Goal: Contribute content: Contribute content

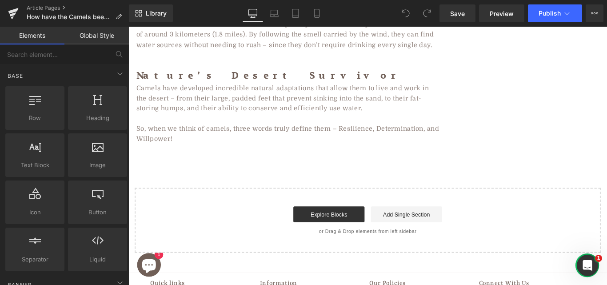
scroll to position [917, 0]
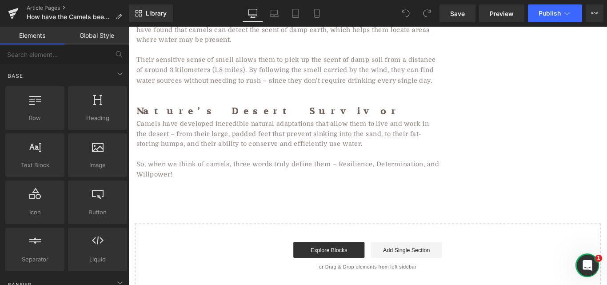
click at [44, 52] on input "text" at bounding box center [54, 54] width 109 height 20
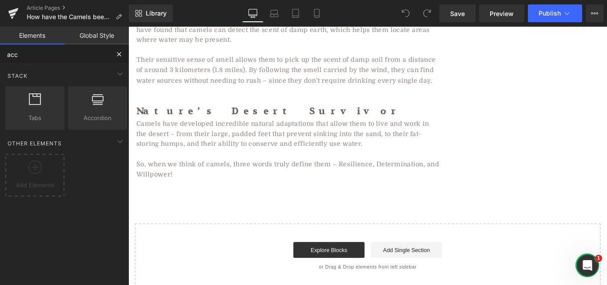
type input "acco"
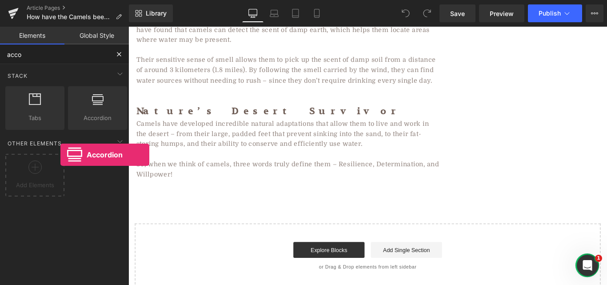
drag, startPoint x: 77, startPoint y: 120, endPoint x: 60, endPoint y: 54, distance: 68.2
click at [60, 54] on div "acco Base Row rows, columns, layouts, div Heading headings, titles, h1,h2,h3,h4…" at bounding box center [64, 175] width 129 height 262
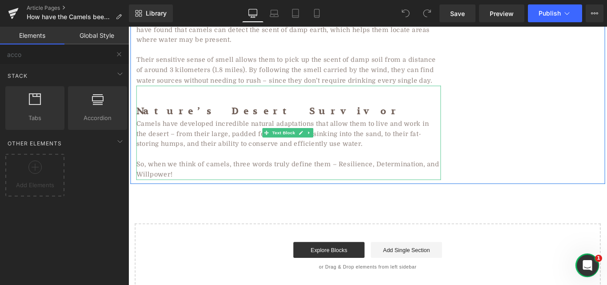
click at [224, 176] on p "So, when we think of camels, three words truly define them – Resilience, Determ…" at bounding box center [308, 187] width 342 height 23
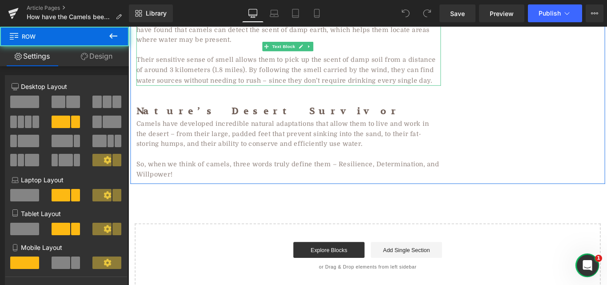
click at [419, 60] on span "Their sensitive sense of smell allows them to pick up the scent of damp soil fr…" at bounding box center [305, 75] width 336 height 31
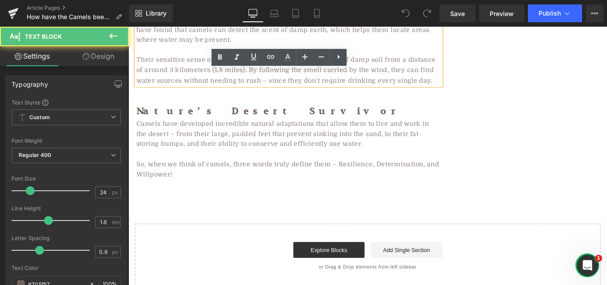
drag, startPoint x: 421, startPoint y: 159, endPoint x: 422, endPoint y: 179, distance: 19.5
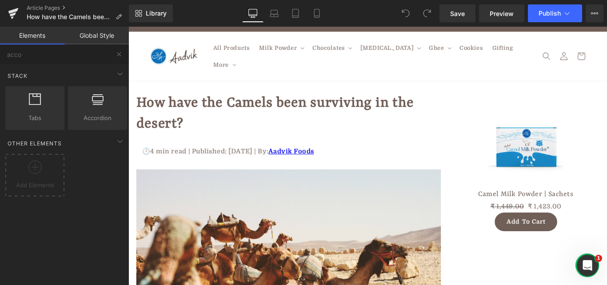
scroll to position [0, 0]
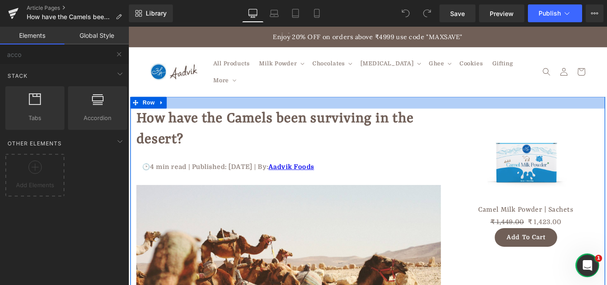
click at [445, 105] on div at bounding box center [397, 111] width 533 height 13
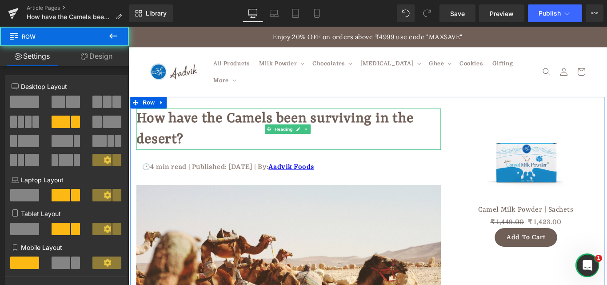
click at [444, 124] on strong "How have the Camels been surviving in the desert?" at bounding box center [292, 141] width 311 height 41
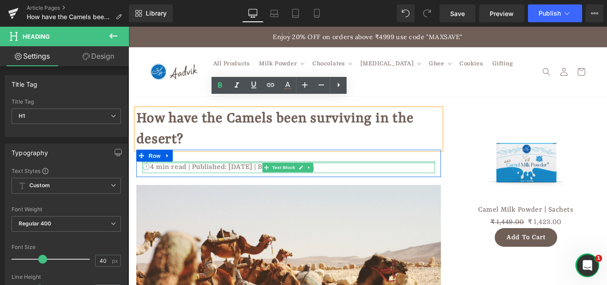
click at [448, 178] on div at bounding box center [308, 179] width 329 height 2
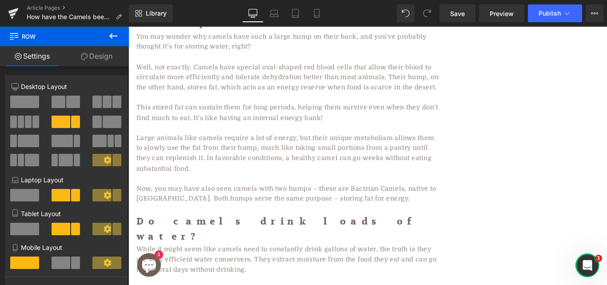
scroll to position [532, 0]
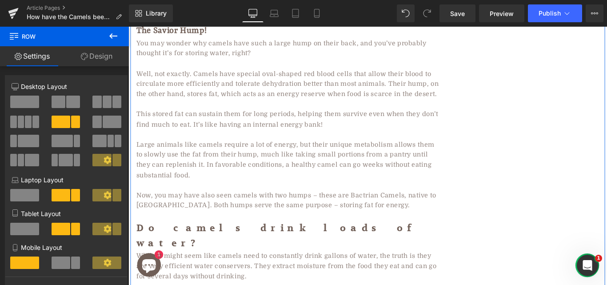
click at [506, 107] on div "How have the Camels been surviving in the desert? Heading 🕑4 min read | Publish…" at bounding box center [397, 80] width 533 height 1014
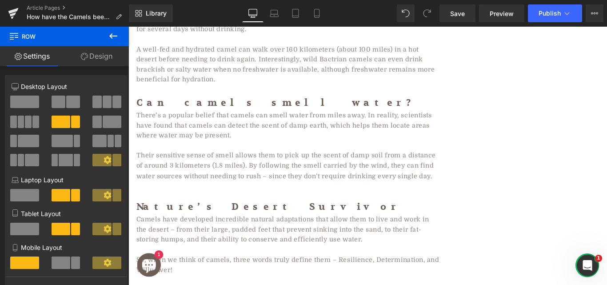
scroll to position [864, 0]
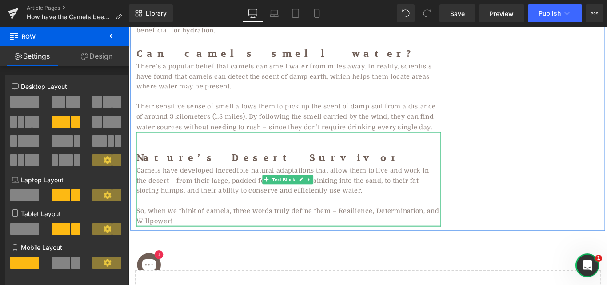
click at [259, 249] on div at bounding box center [308, 250] width 342 height 2
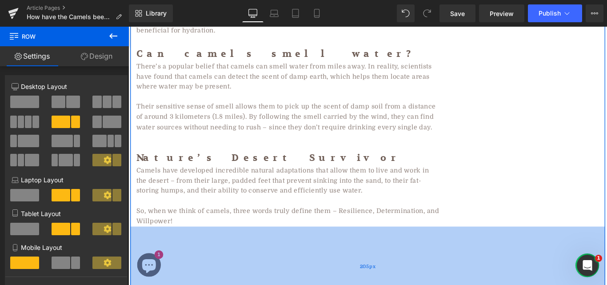
drag, startPoint x: 349, startPoint y: 223, endPoint x: 351, endPoint y: 312, distance: 88.4
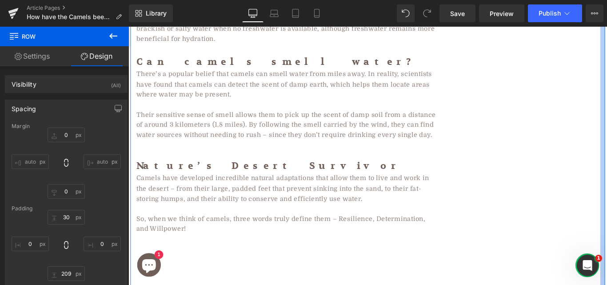
drag, startPoint x: 658, startPoint y: 123, endPoint x: 665, endPoint y: 142, distance: 20.4
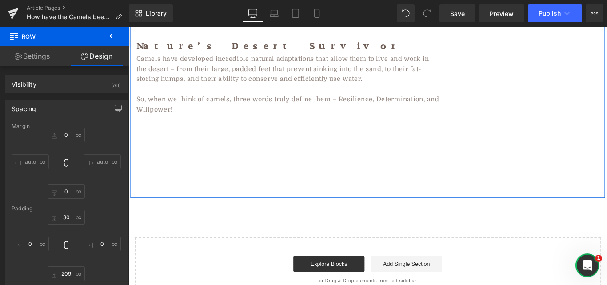
scroll to position [976, 0]
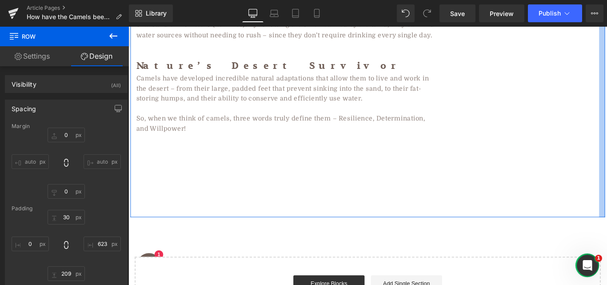
drag, startPoint x: 385, startPoint y: 158, endPoint x: 665, endPoint y: 132, distance: 280.5
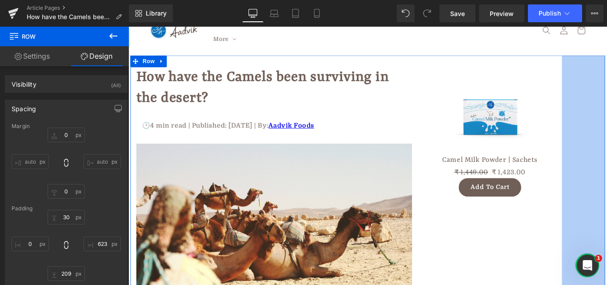
scroll to position [0, 0]
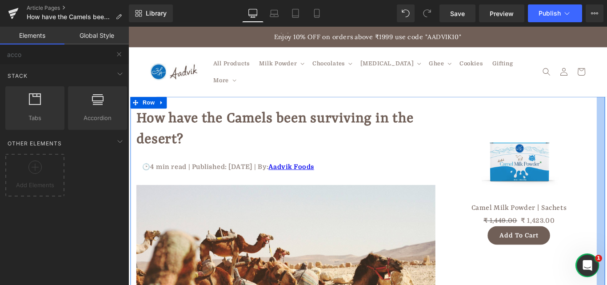
click at [606, 72] on header "All Products Milk Powder Milk Powder Camel Milk Powder Goat Milk Powder Donkey …" at bounding box center [397, 77] width 533 height 55
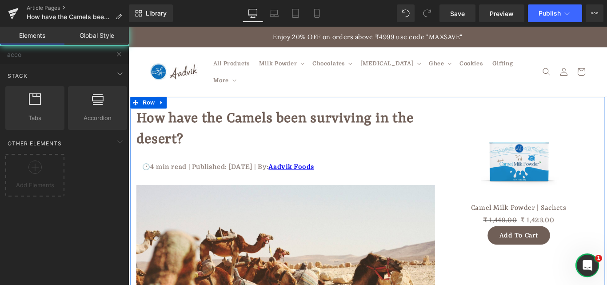
click at [606, 72] on header "All Products Milk Powder Milk Powder Camel Milk Powder Goat Milk Powder Donkey …" at bounding box center [397, 77] width 533 height 55
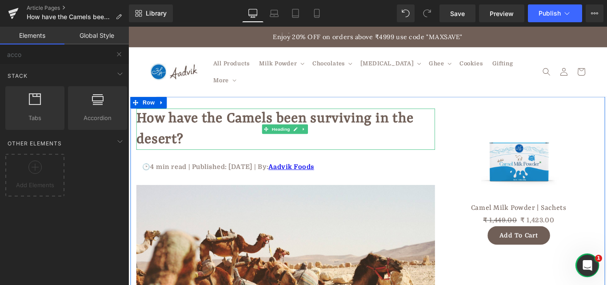
click at [399, 121] on strong "How have the Camels been surviving in the desert?" at bounding box center [292, 141] width 311 height 41
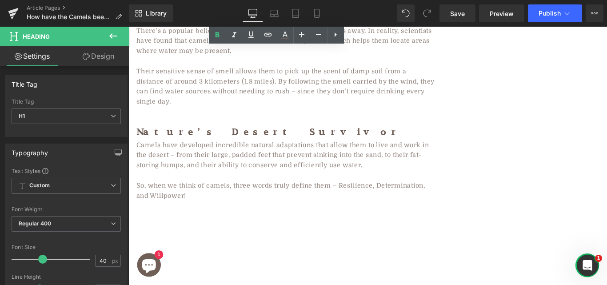
scroll to position [935, 0]
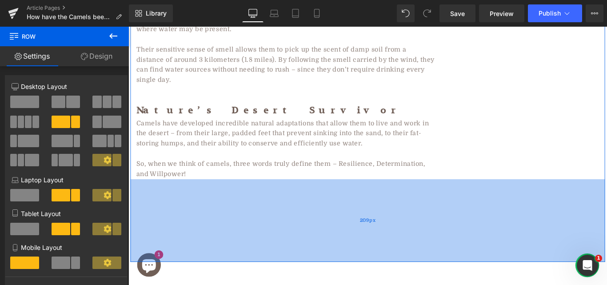
click at [146, 198] on div "209px" at bounding box center [397, 244] width 533 height 93
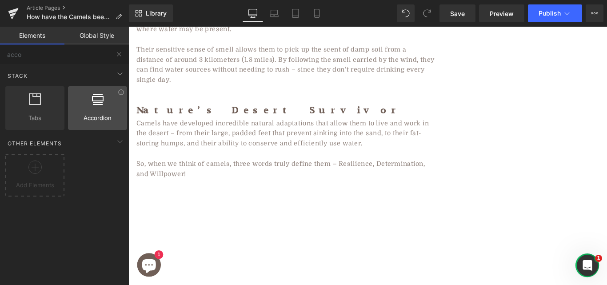
click at [83, 115] on span "Accordion" at bounding box center [98, 117] width 54 height 9
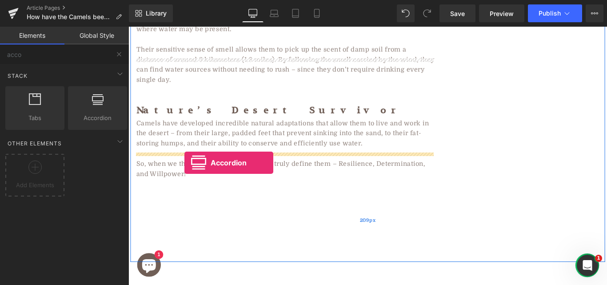
drag, startPoint x: 220, startPoint y: 136, endPoint x: 191, endPoint y: 179, distance: 51.4
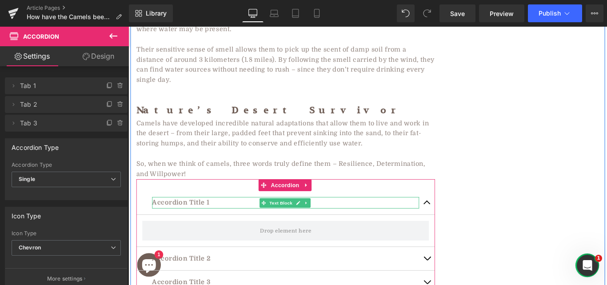
click at [176, 218] on p "Accordion Title 1" at bounding box center [305, 224] width 300 height 13
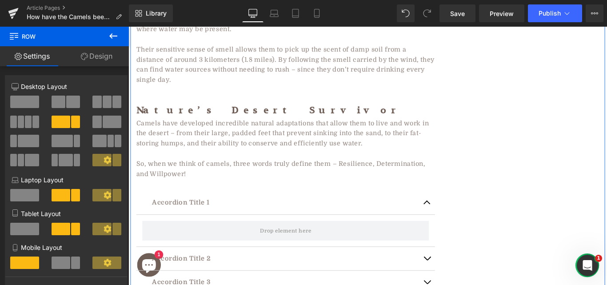
click at [95, 57] on link "Design" at bounding box center [96, 56] width 64 height 20
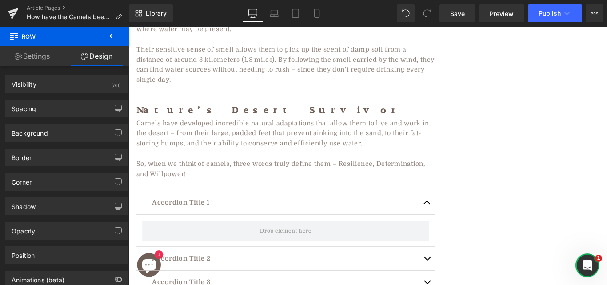
click at [113, 41] on button at bounding box center [113, 37] width 31 height 20
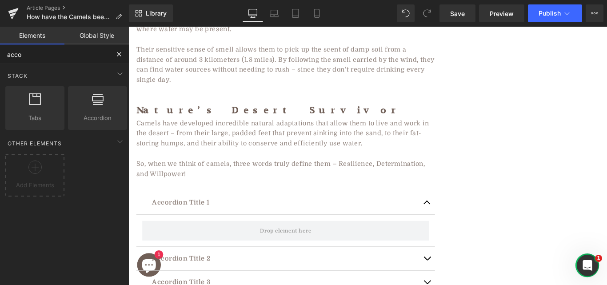
click at [26, 56] on input "acco" at bounding box center [54, 54] width 109 height 20
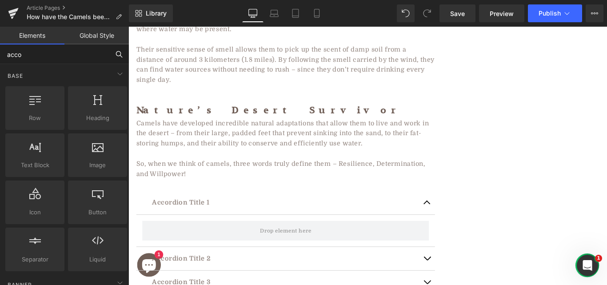
click at [49, 55] on input "acco" at bounding box center [54, 54] width 109 height 20
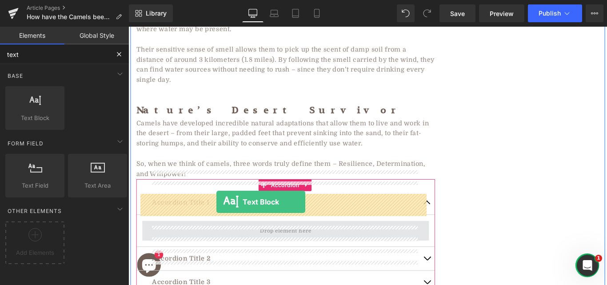
drag, startPoint x: 170, startPoint y: 146, endPoint x: 226, endPoint y: 223, distance: 95.7
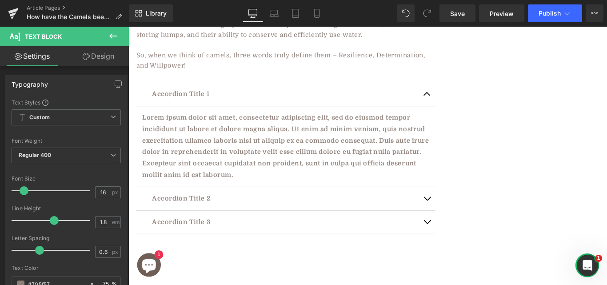
scroll to position [1054, 0]
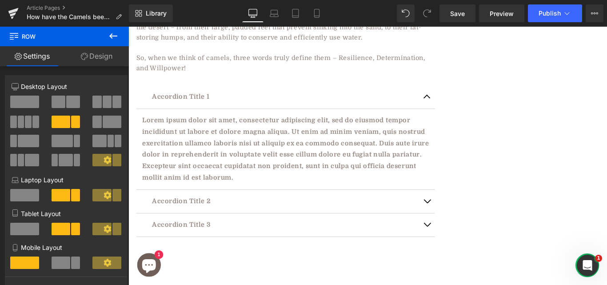
click at [107, 34] on button at bounding box center [113, 37] width 31 height 20
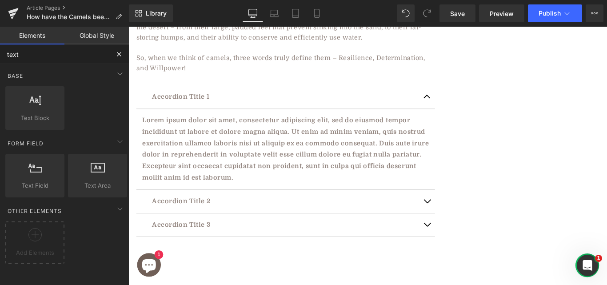
click at [30, 57] on input "text" at bounding box center [54, 54] width 109 height 20
type input "t"
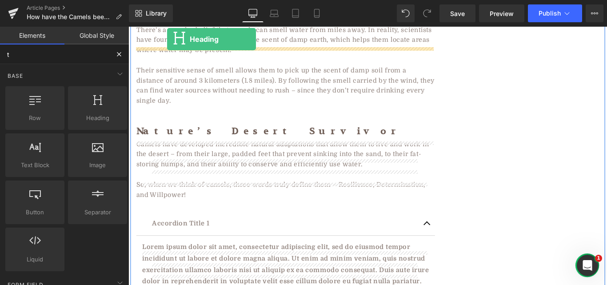
scroll to position [868, 0]
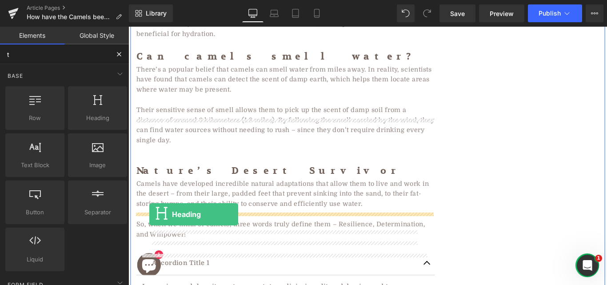
drag, startPoint x: 227, startPoint y: 133, endPoint x: 152, endPoint y: 237, distance: 128.5
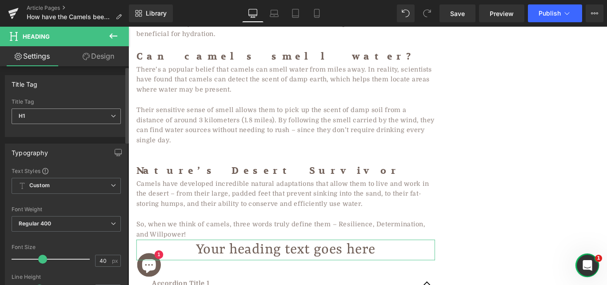
click at [93, 111] on span "H1" at bounding box center [66, 116] width 109 height 16
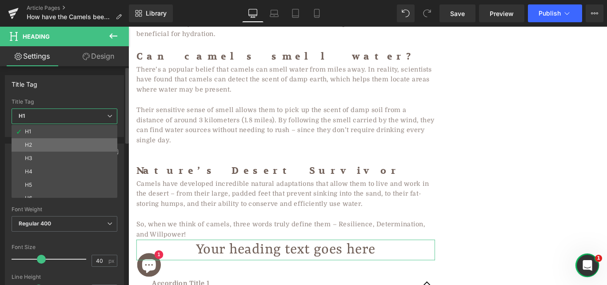
click at [58, 147] on li "H2" at bounding box center [67, 144] width 110 height 13
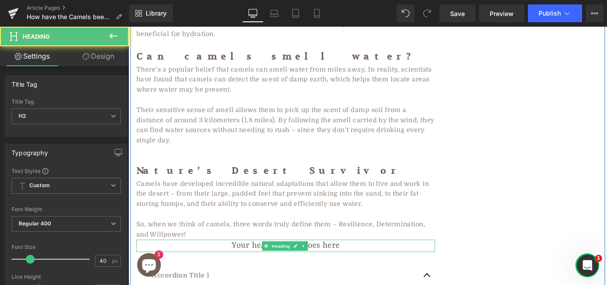
click at [220, 266] on h2 "Your heading text goes here" at bounding box center [304, 273] width 335 height 14
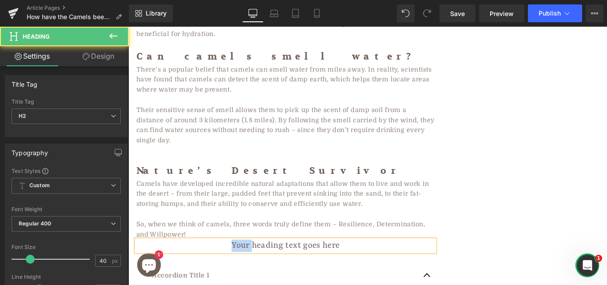
click at [220, 266] on h2 "Your heading text goes here" at bounding box center [304, 273] width 335 height 14
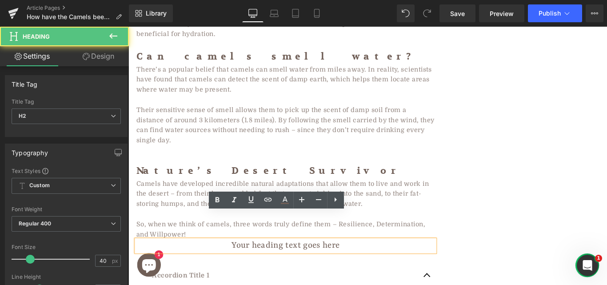
click at [270, 266] on h2 "Your heading text goes here" at bounding box center [304, 273] width 335 height 14
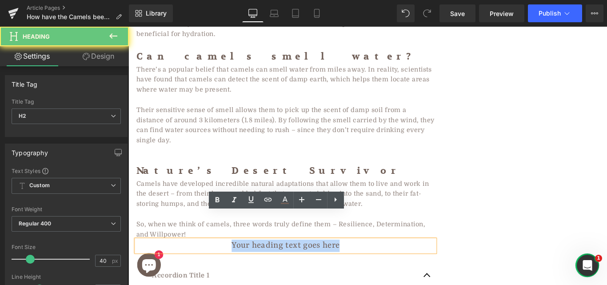
click at [270, 266] on h2 "Your heading text goes here" at bounding box center [304, 273] width 335 height 14
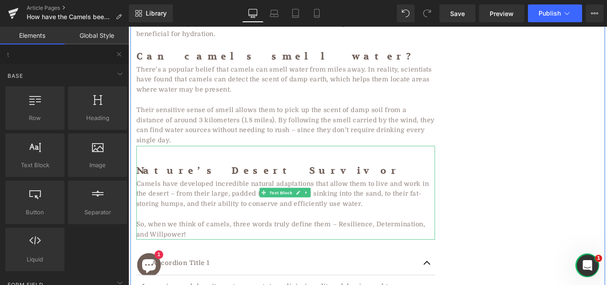
click at [209, 182] on span "Nature’s Desert Survivor" at bounding box center [285, 189] width 297 height 14
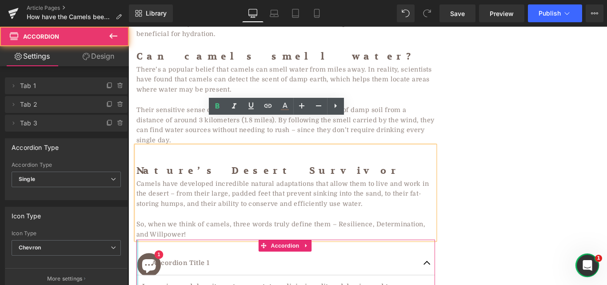
drag, startPoint x: 135, startPoint y: 246, endPoint x: 129, endPoint y: 246, distance: 6.7
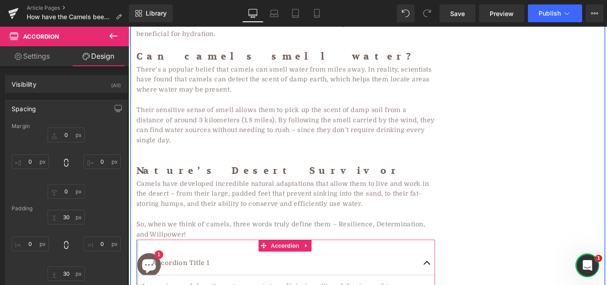
drag, startPoint x: 136, startPoint y: 243, endPoint x: 251, endPoint y: 247, distance: 115.5
click at [177, 231] on p at bounding box center [304, 237] width 335 height 12
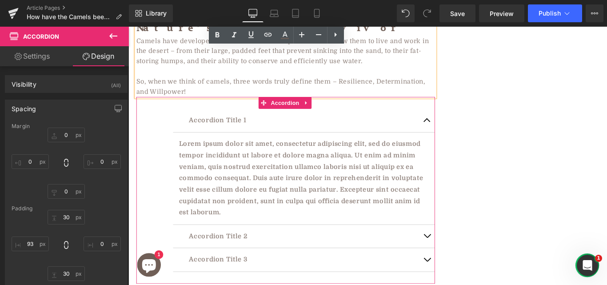
scroll to position [1024, 0]
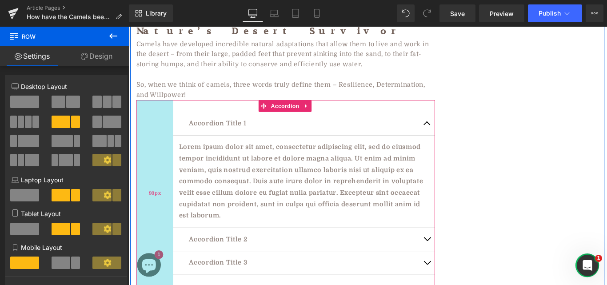
click at [172, 109] on div "93px" at bounding box center [157, 214] width 41 height 210
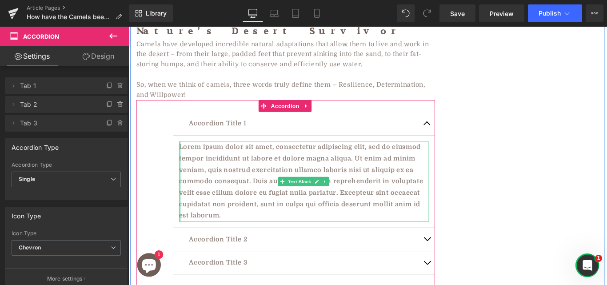
drag, startPoint x: 183, startPoint y: 133, endPoint x: 134, endPoint y: 146, distance: 50.5
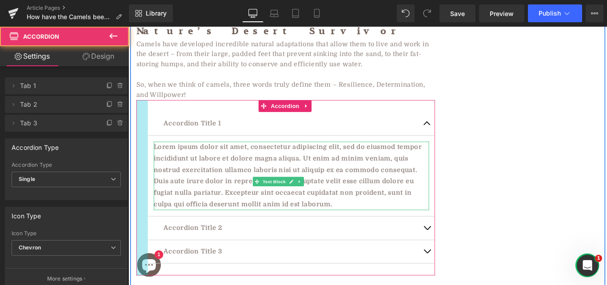
drag, startPoint x: 167, startPoint y: 115, endPoint x: 137, endPoint y: 119, distance: 30.0
click at [137, 119] on div at bounding box center [143, 207] width 13 height 197
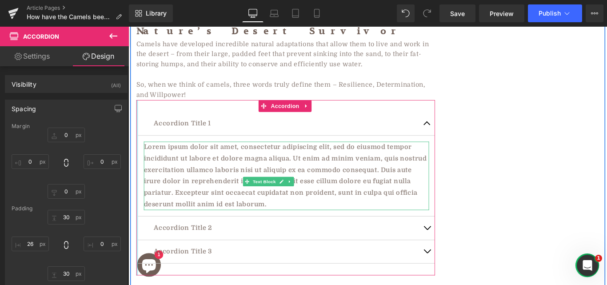
drag, startPoint x: 146, startPoint y: 119, endPoint x: 136, endPoint y: 123, distance: 10.7
click at [137, 123] on div at bounding box center [138, 207] width 2 height 197
drag, startPoint x: 135, startPoint y: 126, endPoint x: 117, endPoint y: 132, distance: 18.8
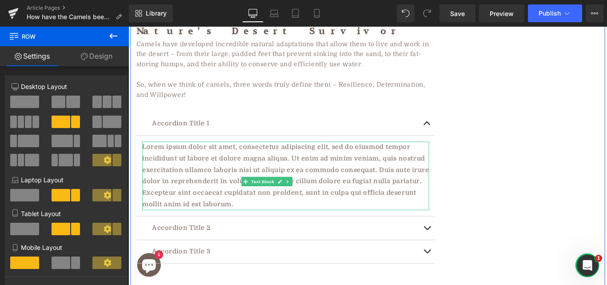
click at [107, 56] on link "Design" at bounding box center [96, 56] width 64 height 20
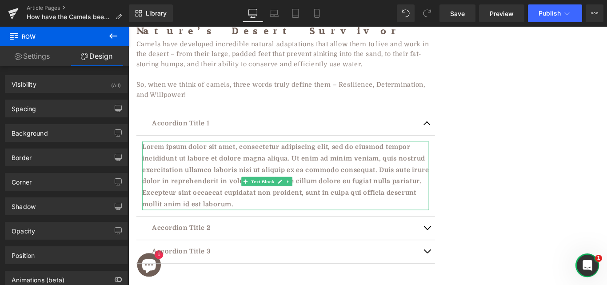
click at [109, 40] on icon at bounding box center [113, 36] width 11 height 11
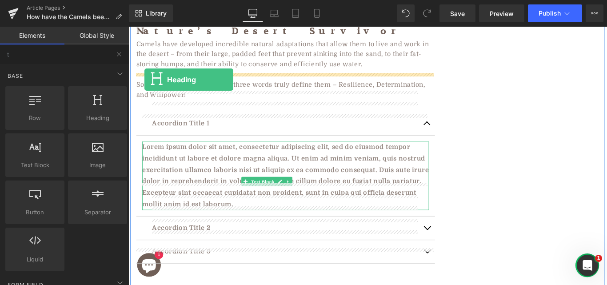
drag, startPoint x: 223, startPoint y: 140, endPoint x: 146, endPoint y: 87, distance: 94.5
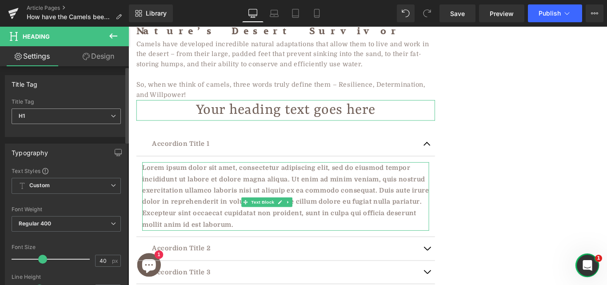
click at [95, 113] on span "H1" at bounding box center [66, 116] width 109 height 16
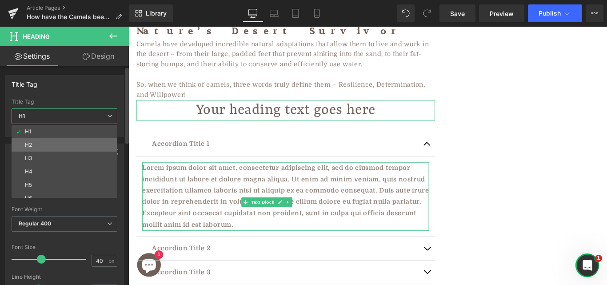
click at [51, 145] on li "H2" at bounding box center [67, 144] width 110 height 13
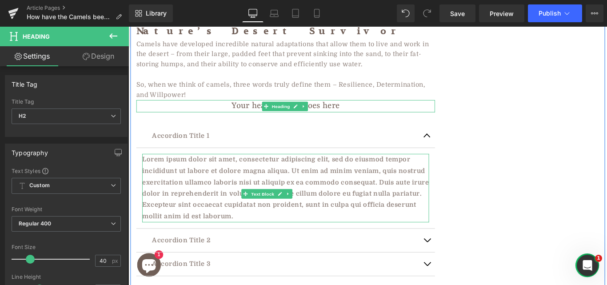
click at [274, 109] on h2 "Your heading text goes here" at bounding box center [304, 116] width 335 height 14
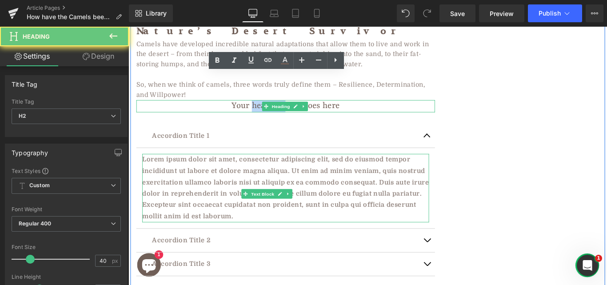
click at [274, 109] on h2 "Your heading text goes here" at bounding box center [304, 116] width 335 height 14
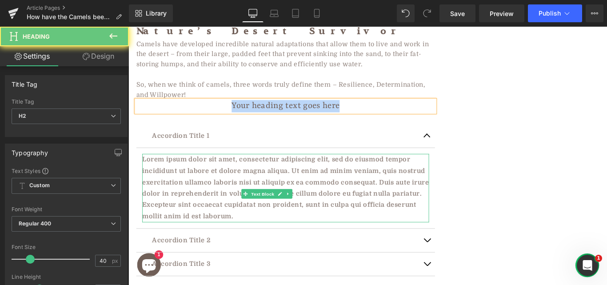
click at [244, 109] on h2 "Your heading text goes here" at bounding box center [304, 116] width 335 height 14
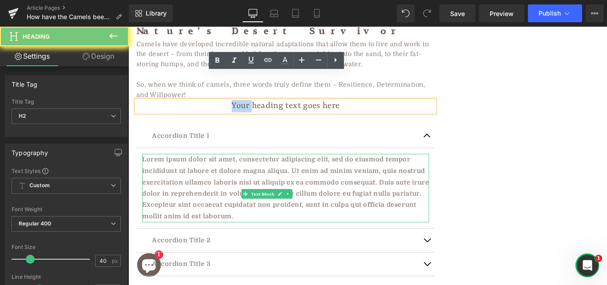
click at [244, 109] on h2 "Your heading text goes here" at bounding box center [304, 116] width 335 height 14
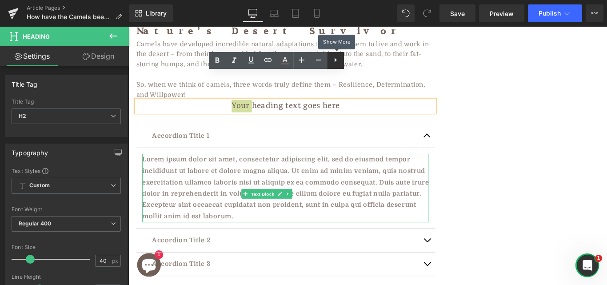
click at [332, 59] on icon at bounding box center [335, 60] width 11 height 11
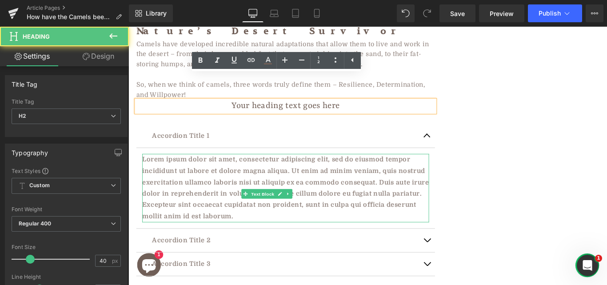
click at [340, 109] on h2 "Your heading text goes here" at bounding box center [304, 116] width 335 height 14
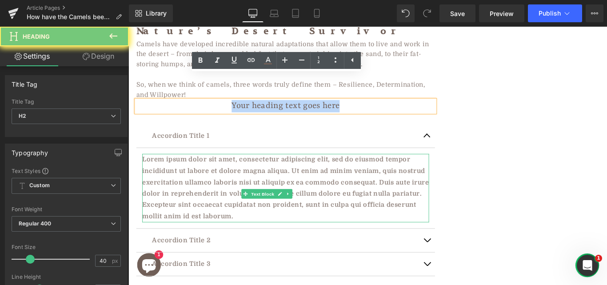
click at [340, 109] on h2 "Your heading text goes here" at bounding box center [304, 116] width 335 height 14
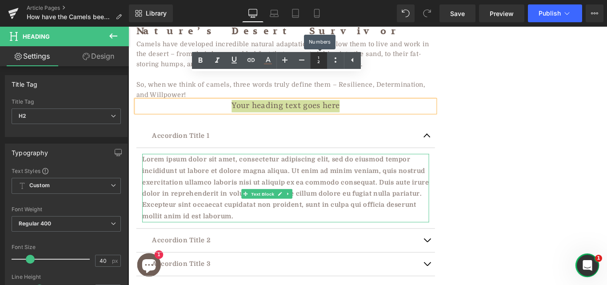
click at [322, 68] on link at bounding box center [318, 60] width 17 height 17
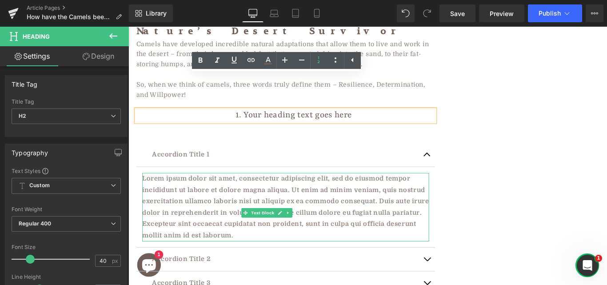
click at [296, 119] on li "Your heading text goes here" at bounding box center [314, 126] width 318 height 14
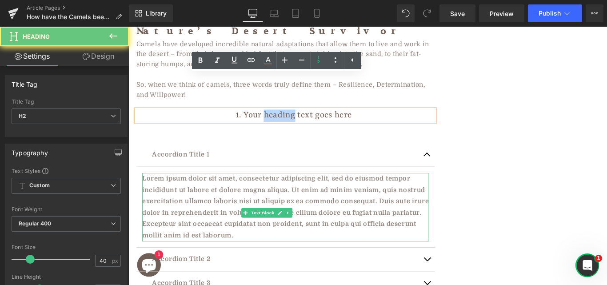
click at [296, 119] on li "Your heading text goes here" at bounding box center [314, 126] width 318 height 14
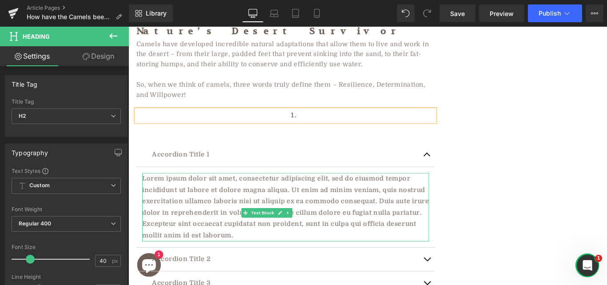
scroll to position [1014, 0]
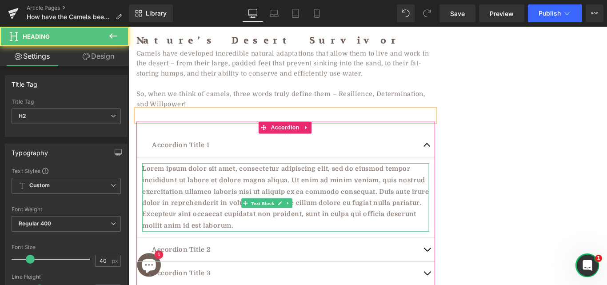
drag, startPoint x: 295, startPoint y: 98, endPoint x: 363, endPoint y: 150, distance: 85.9
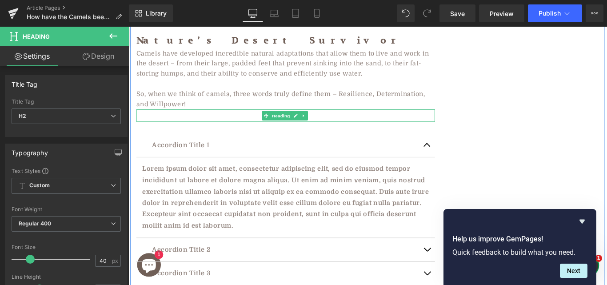
click at [187, 119] on div at bounding box center [304, 126] width 335 height 14
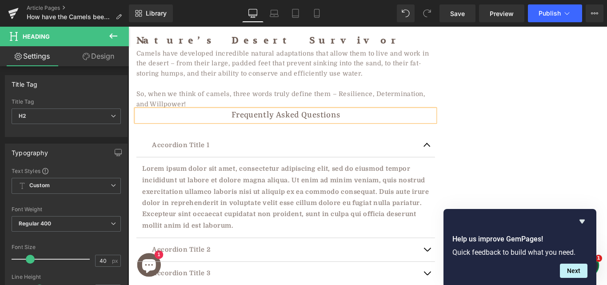
click at [232, 119] on div "Frequently Asked Questions" at bounding box center [304, 126] width 335 height 14
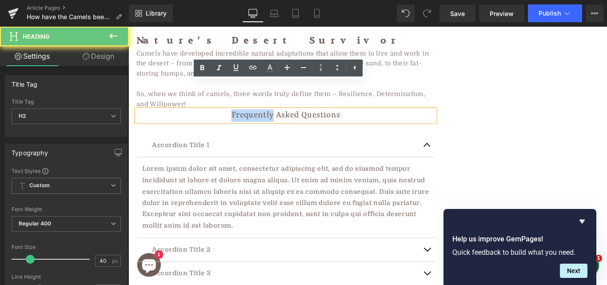
click at [232, 119] on div "Frequently Asked Questions" at bounding box center [304, 126] width 335 height 14
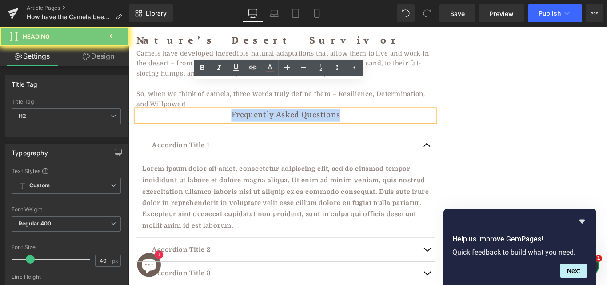
click at [232, 119] on div "Frequently Asked Questions" at bounding box center [304, 126] width 335 height 14
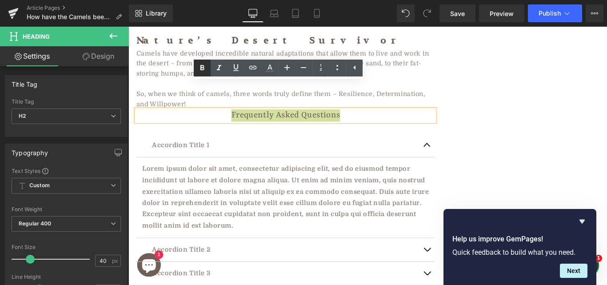
click at [206, 63] on icon at bounding box center [202, 68] width 11 height 11
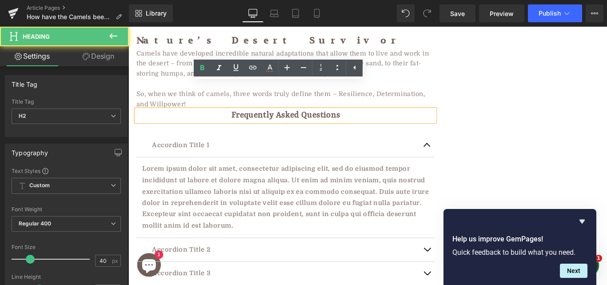
click at [283, 121] on strong "Frequently Asked Questions" at bounding box center [305, 126] width 122 height 11
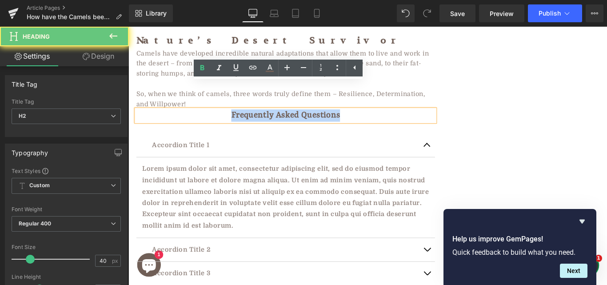
click at [283, 121] on strong "Frequently Asked Questions" at bounding box center [305, 126] width 122 height 11
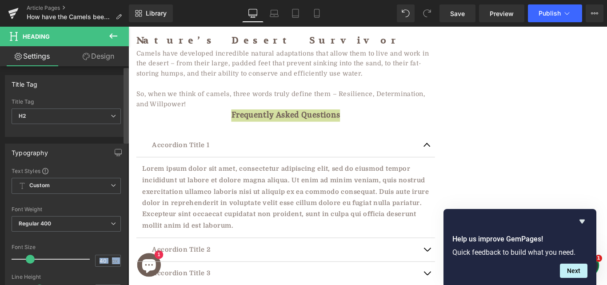
drag, startPoint x: 125, startPoint y: 112, endPoint x: 123, endPoint y: 155, distance: 42.7
click at [123, 155] on div "Title Tag H1 H2 H3 H4 H5 H6 Title Tag H2 H1 H2 H3 H4 H5 H6 Typography Text Styl…" at bounding box center [64, 177] width 129 height 222
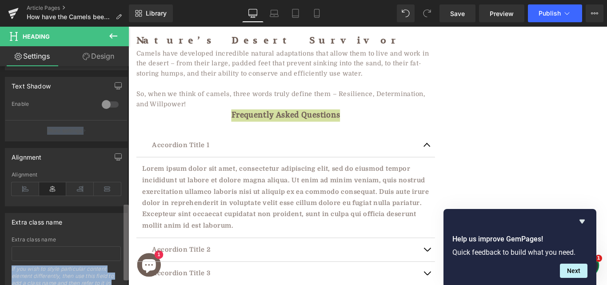
scroll to position [412, 0]
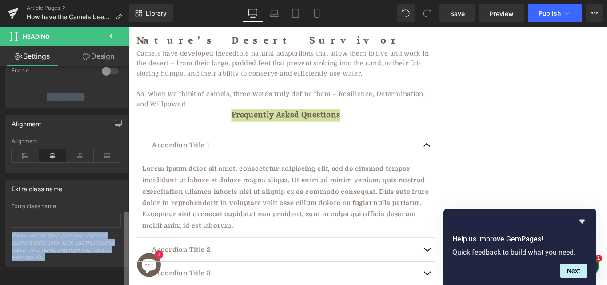
click at [121, 284] on html "Heading You are previewing how the will restyle your page. You can not edit Ele…" at bounding box center [303, 142] width 607 height 285
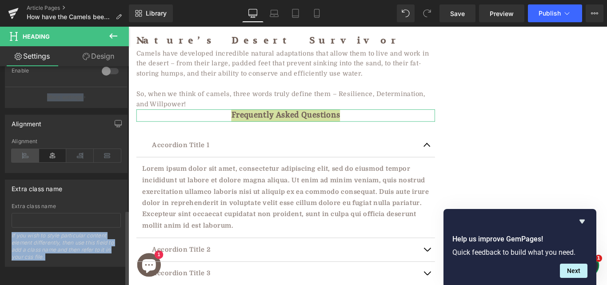
click at [25, 149] on icon at bounding box center [26, 155] width 28 height 13
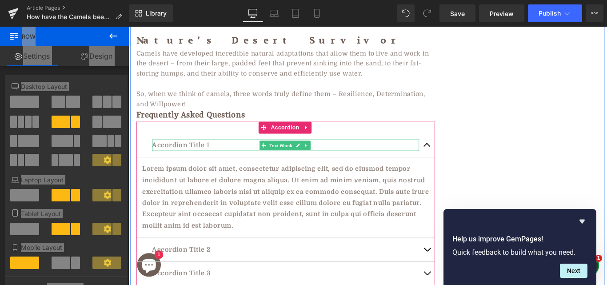
click at [206, 153] on p "Accordion Title 1" at bounding box center [305, 159] width 300 height 13
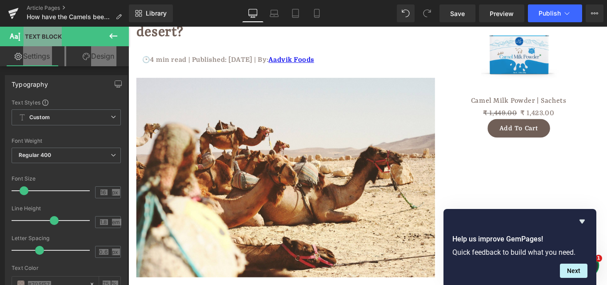
scroll to position [0, 0]
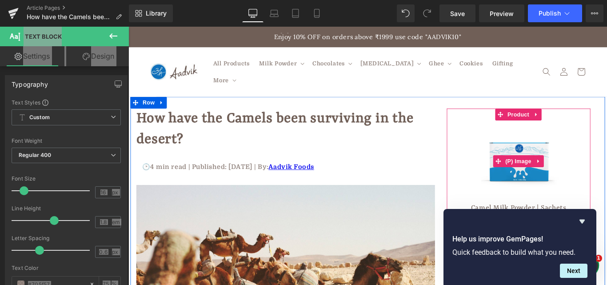
click at [566, 182] on img at bounding box center [566, 177] width 91 height 91
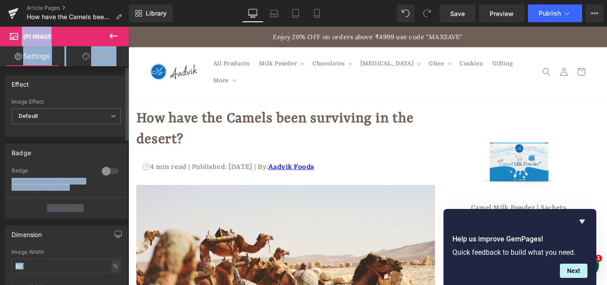
click at [123, 93] on div "Effect Default Zoom Hover Image Effect Default Default Zoom Hover last Image Ho…" at bounding box center [66, 106] width 123 height 62
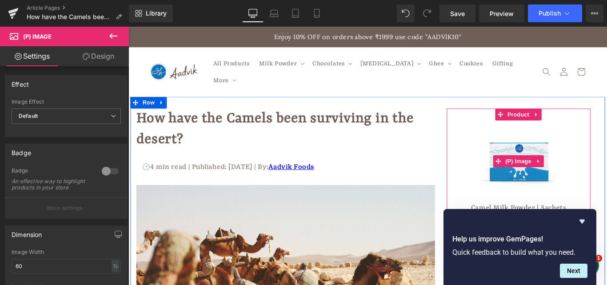
click at [560, 154] on img at bounding box center [566, 177] width 91 height 91
click at [570, 119] on span "Product" at bounding box center [566, 125] width 29 height 13
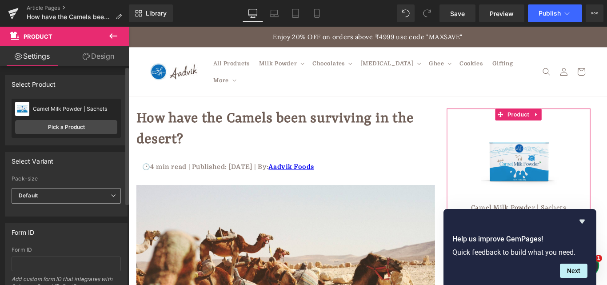
click at [48, 195] on span "Default" at bounding box center [66, 196] width 109 height 16
click at [67, 123] on link "Pick a Product" at bounding box center [66, 127] width 102 height 14
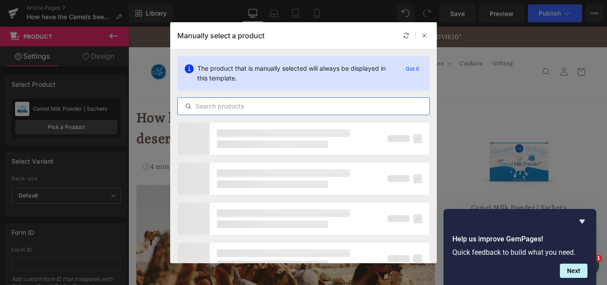
click at [282, 106] on input "text" at bounding box center [303, 106] width 251 height 11
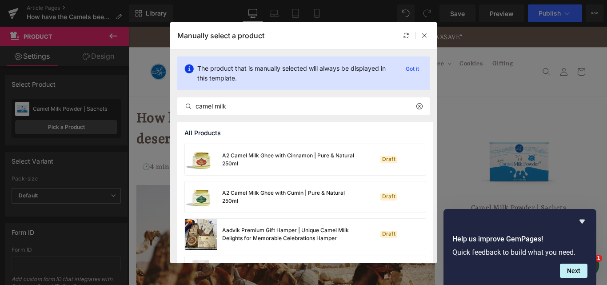
click at [435, 139] on div "All Products A2 Camel Milk Ghee with Cinnamon | Pure & Natural 250ml Draft A2 C…" at bounding box center [303, 192] width 266 height 141
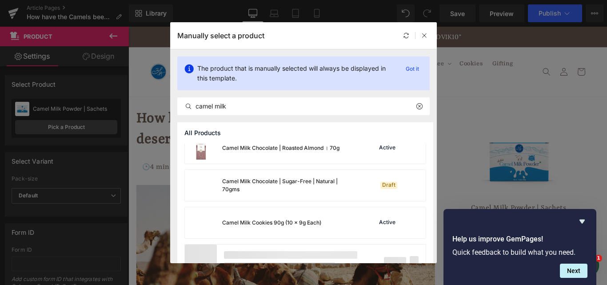
scroll to position [368, 0]
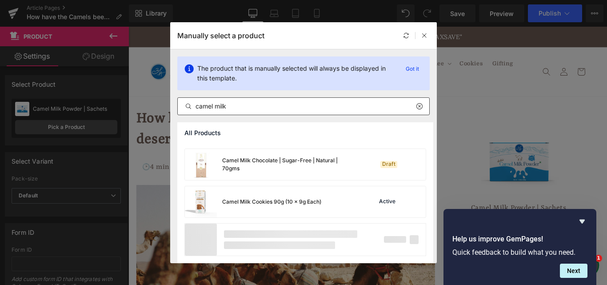
click at [249, 107] on input "camel milk" at bounding box center [303, 106] width 251 height 11
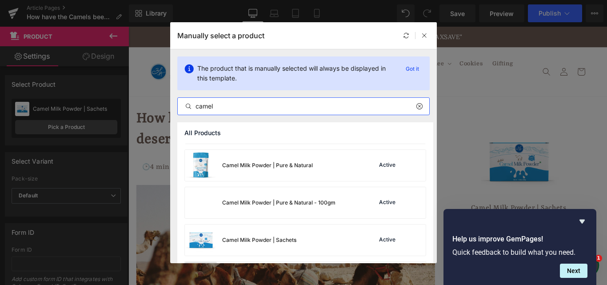
scroll to position [634, 0]
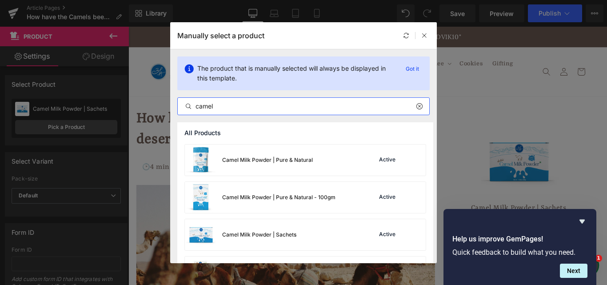
type input "camel"
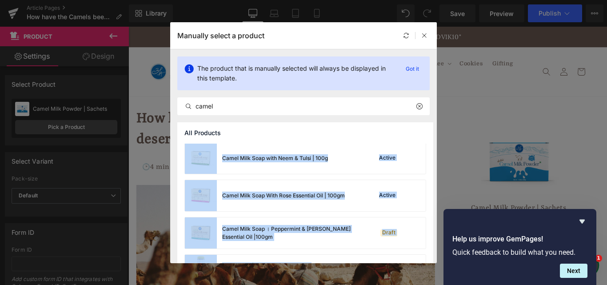
scroll to position [901, 0]
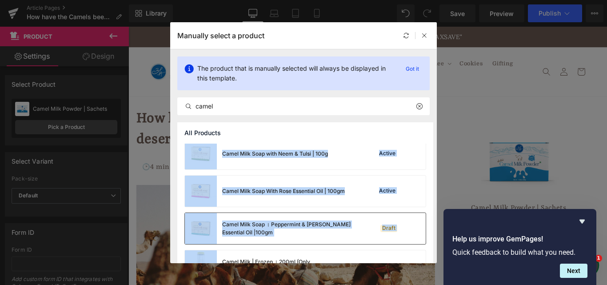
drag, startPoint x: 433, startPoint y: 238, endPoint x: 420, endPoint y: 231, distance: 14.3
click at [420, 231] on div "All Products A2 Camel Milk Ghee with Cinnamon | Pure & Natural 250ml Draft A2 C…" at bounding box center [303, 192] width 266 height 141
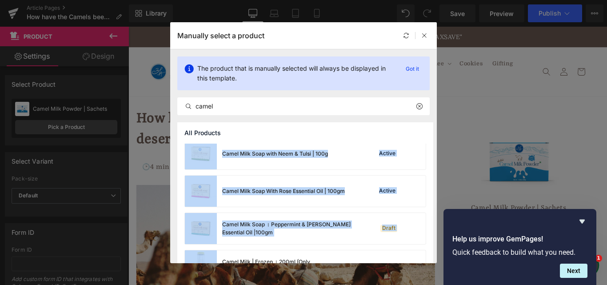
click at [429, 173] on div "All Products A2 Camel Milk Ghee with Cinnamon | Pure & Natural 250ml Draft A2 C…" at bounding box center [303, 192] width 266 height 141
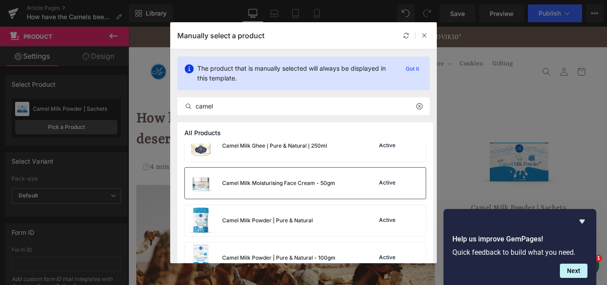
scroll to position [559, 0]
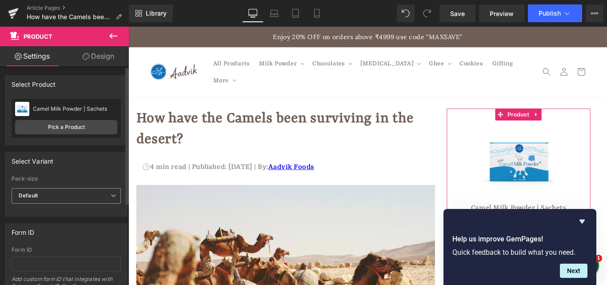
click at [62, 203] on span "Default" at bounding box center [66, 196] width 109 height 16
click at [83, 129] on link "Pick a Product" at bounding box center [66, 127] width 102 height 14
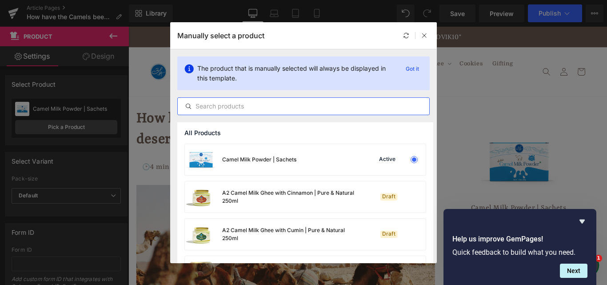
click at [278, 101] on input "text" at bounding box center [303, 106] width 251 height 11
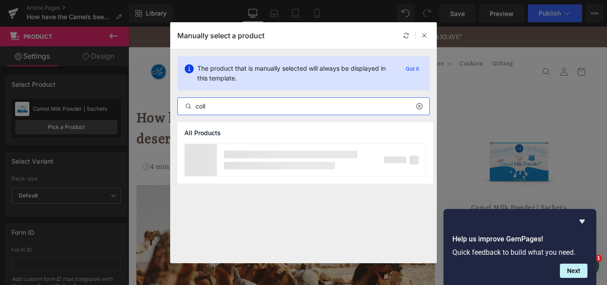
type input "colle"
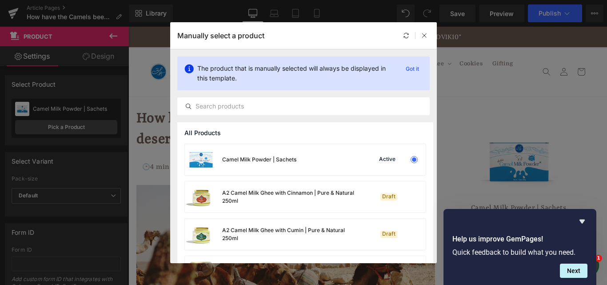
click at [430, 132] on div "All Products Camel Milk Powder | Sachets Active A2 Camel Milk Ghee with Cinnamo…" at bounding box center [303, 192] width 266 height 141
click at [337, 110] on input "text" at bounding box center [303, 106] width 251 height 11
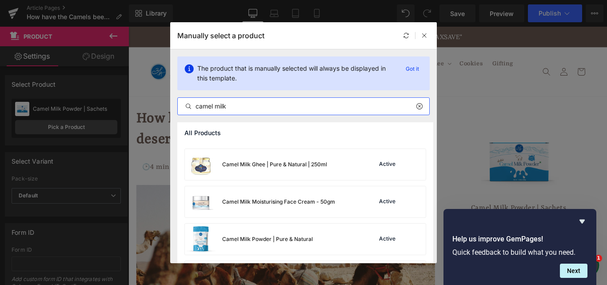
scroll to position [474, 0]
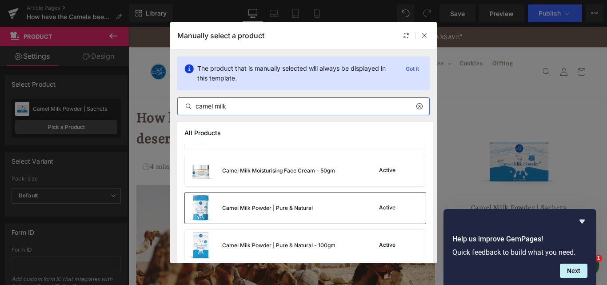
type input "camel milk"
click at [269, 207] on div "Camel Milk Powder | Pure & Natural" at bounding box center [267, 208] width 91 height 8
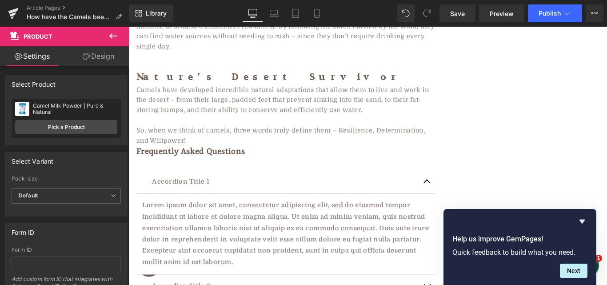
scroll to position [1016, 0]
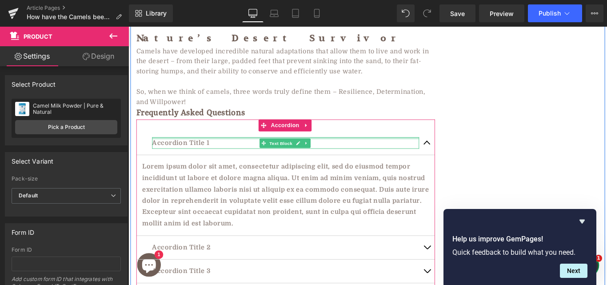
click at [187, 151] on div at bounding box center [305, 152] width 300 height 2
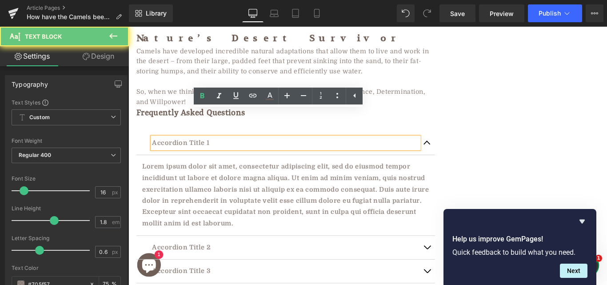
click at [187, 151] on p "Accordion Title 1" at bounding box center [305, 157] width 300 height 13
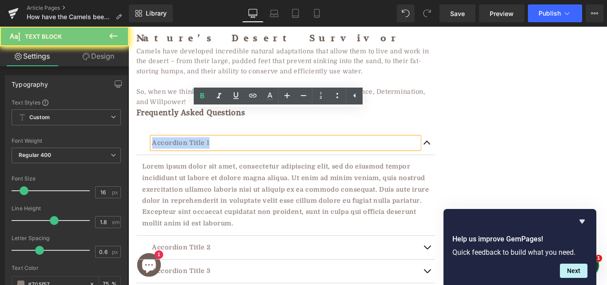
click at [187, 151] on p "Accordion Title 1" at bounding box center [305, 157] width 300 height 13
paste div
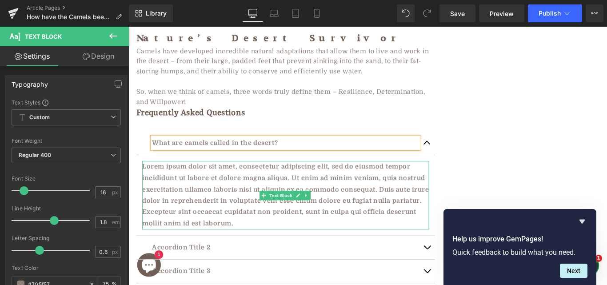
click at [246, 178] on p "Lorem ipsum dolor sit amet, consectetur adipiscing elit, sed do eiusmod tempor …" at bounding box center [305, 216] width 322 height 77
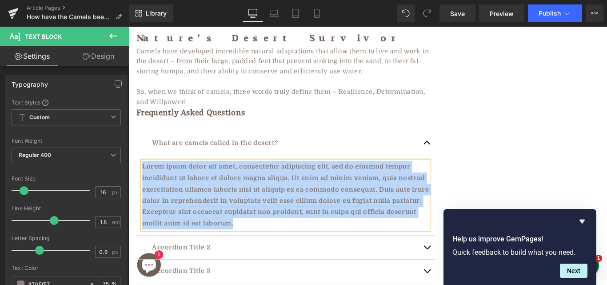
paste div
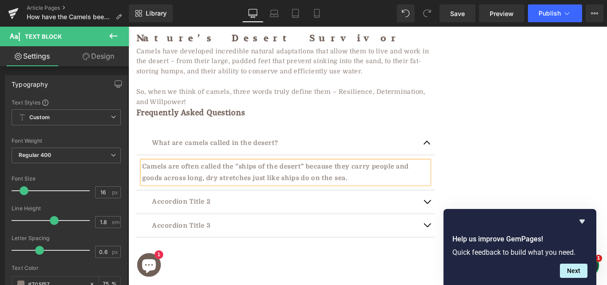
click at [206, 210] on div "Accordion Title 2 Text Block" at bounding box center [304, 223] width 335 height 27
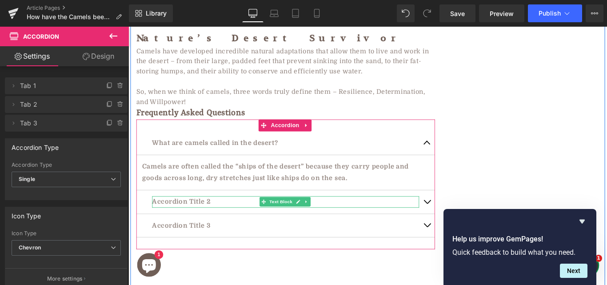
click at [182, 217] on p "Accordion Title 2" at bounding box center [305, 223] width 300 height 13
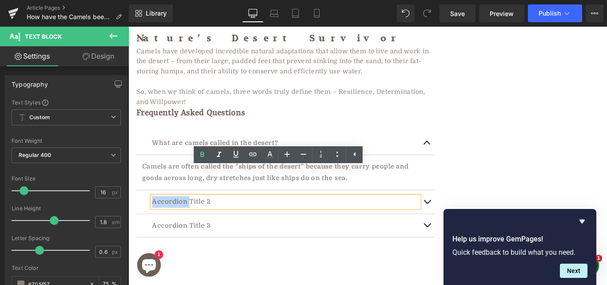
click at [183, 217] on p "Accordion Title 2" at bounding box center [305, 223] width 300 height 13
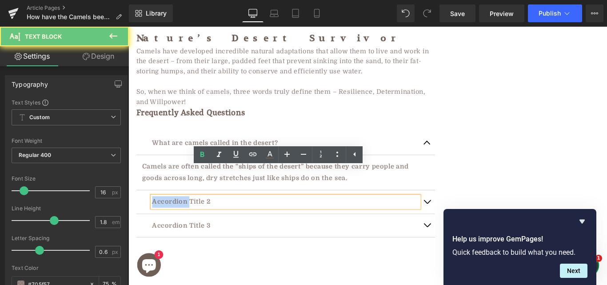
click at [183, 217] on p "Accordion Title 2" at bounding box center [305, 223] width 300 height 13
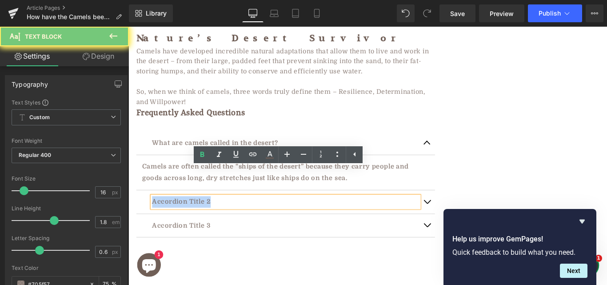
click at [183, 217] on p "Accordion Title 2" at bounding box center [305, 223] width 300 height 13
paste div
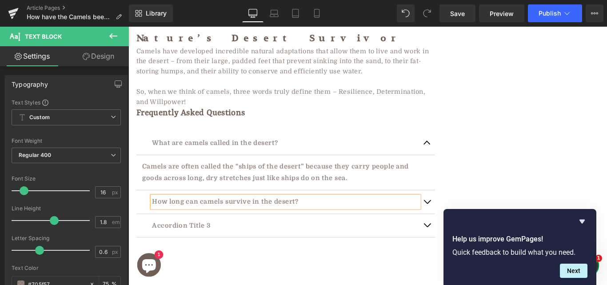
click at [457, 210] on button "button" at bounding box center [464, 223] width 18 height 26
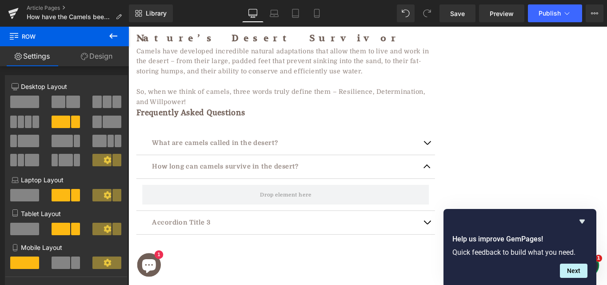
click at [112, 35] on icon at bounding box center [113, 36] width 11 height 11
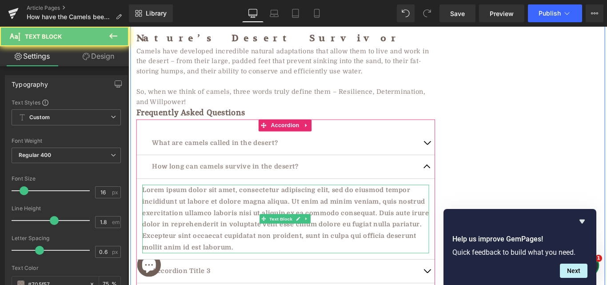
click at [177, 204] on p "Lorem ipsum dolor sit amet, consectetur adipiscing elit, sed do eiusmod tempor …" at bounding box center [305, 242] width 322 height 77
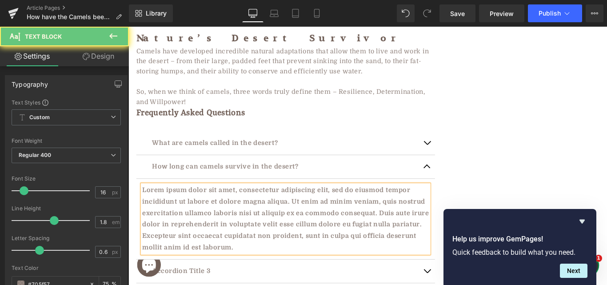
click at [177, 204] on p "Lorem ipsum dolor sit amet, consectetur adipiscing elit, sed do eiusmod tempor …" at bounding box center [305, 242] width 322 height 77
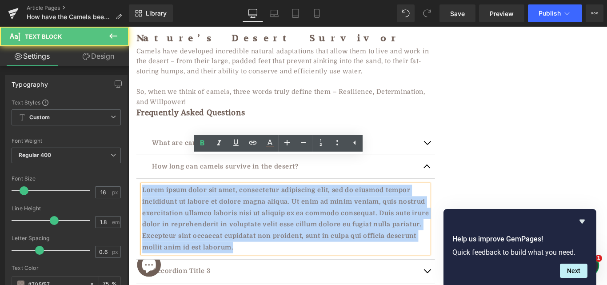
click at [177, 204] on p "Lorem ipsum dolor sit amet, consectetur adipiscing elit, sed do eiusmod tempor …" at bounding box center [305, 242] width 322 height 77
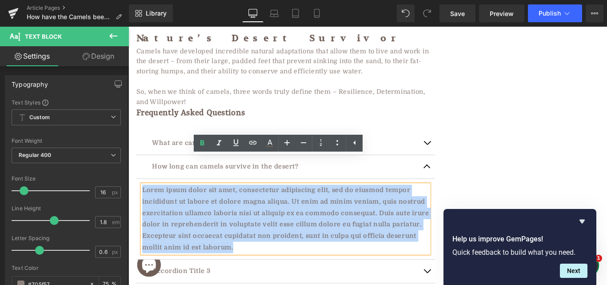
paste div
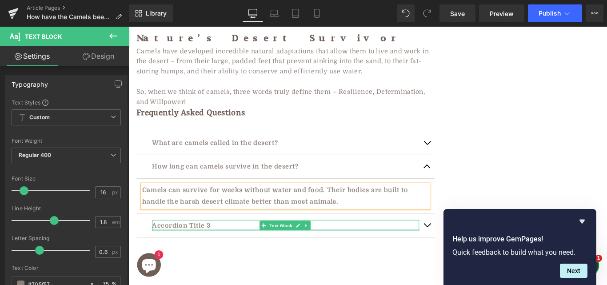
click at [208, 254] on div at bounding box center [305, 255] width 300 height 2
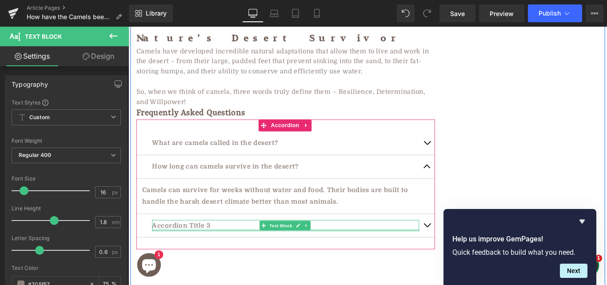
click at [181, 254] on div at bounding box center [305, 255] width 300 height 2
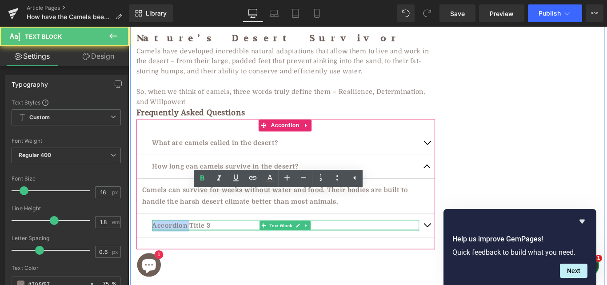
click at [181, 244] on p "Accordion Title 3" at bounding box center [305, 250] width 300 height 13
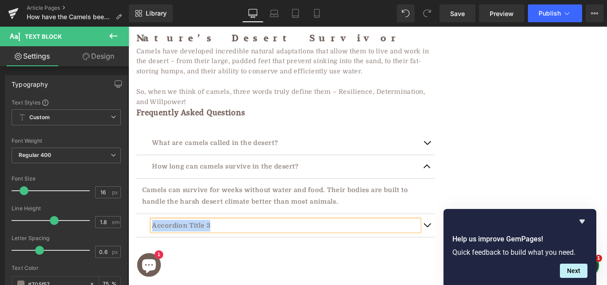
paste div
click at [464, 252] on span "button" at bounding box center [464, 252] width 0 height 0
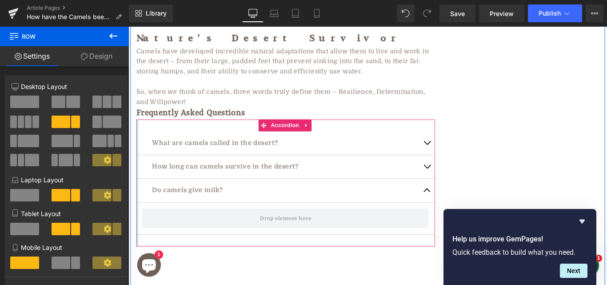
click at [137, 131] on div at bounding box center [138, 202] width 2 height 142
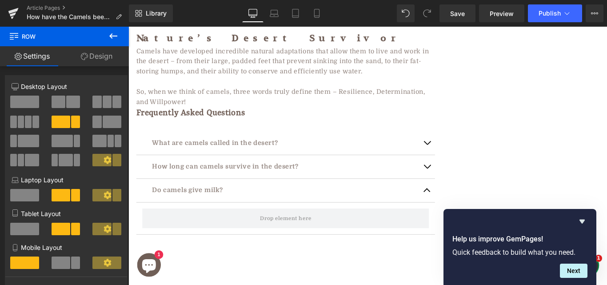
click at [111, 39] on icon at bounding box center [113, 36] width 11 height 11
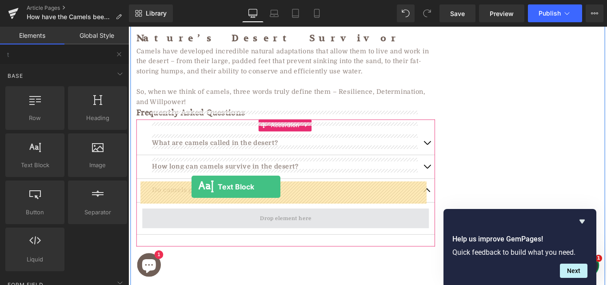
drag, startPoint x: 158, startPoint y: 189, endPoint x: 199, endPoint y: 206, distance: 44.4
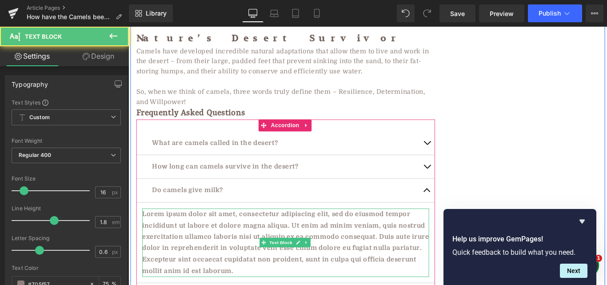
click at [243, 231] on p "Lorem ipsum dolor sit amet, consectetur adipiscing elit, sed do eiusmod tempor …" at bounding box center [305, 269] width 322 height 77
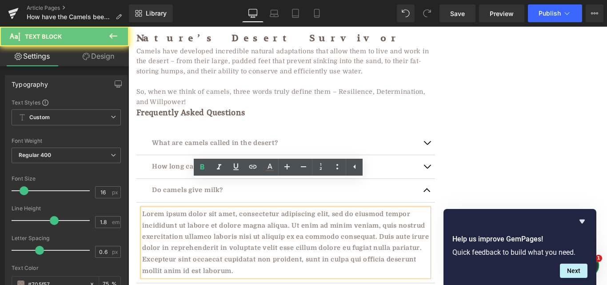
click at [159, 231] on p "Lorem ipsum dolor sit amet, consectetur adipiscing elit, sed do eiusmod tempor …" at bounding box center [305, 269] width 322 height 77
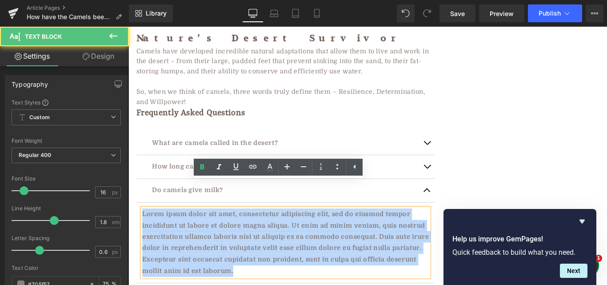
click at [159, 231] on p "Lorem ipsum dolor sit amet, consectetur adipiscing elit, sed do eiusmod tempor …" at bounding box center [305, 269] width 322 height 77
paste div
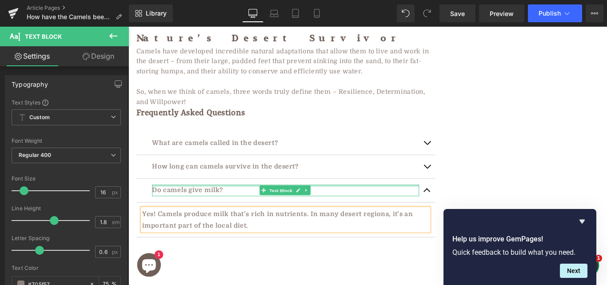
click at [219, 204] on div at bounding box center [305, 205] width 300 height 2
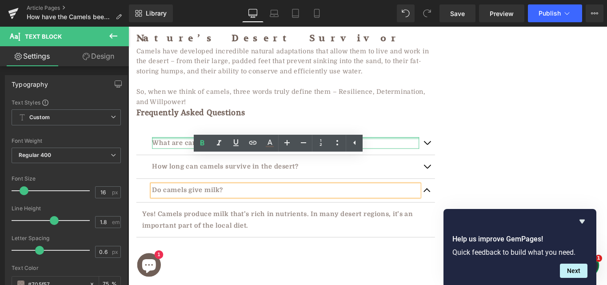
click at [442, 151] on div at bounding box center [305, 152] width 300 height 2
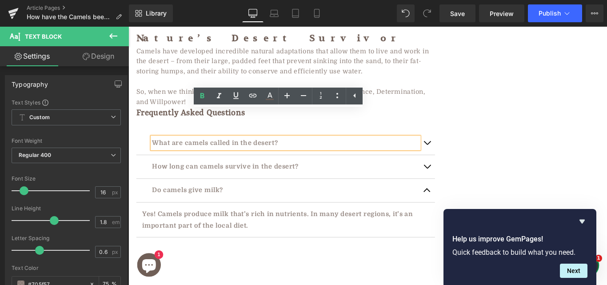
click at [463, 171] on button "button" at bounding box center [464, 184] width 18 height 26
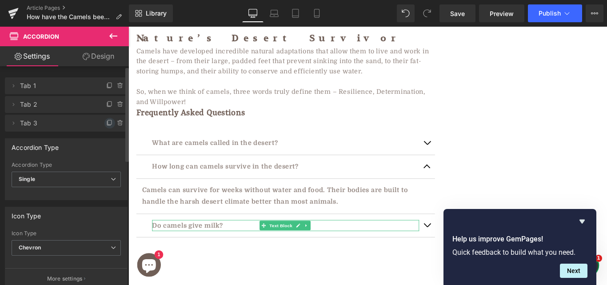
click at [108, 124] on icon at bounding box center [110, 122] width 4 height 4
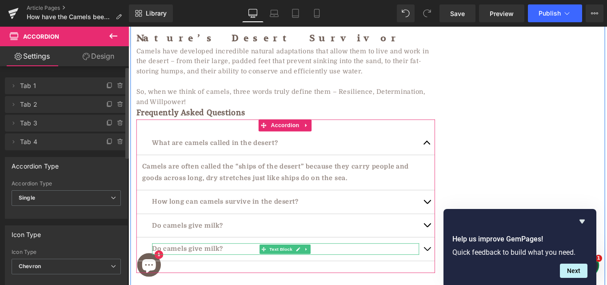
click at [185, 270] on p "Do camels give milk?" at bounding box center [305, 276] width 300 height 13
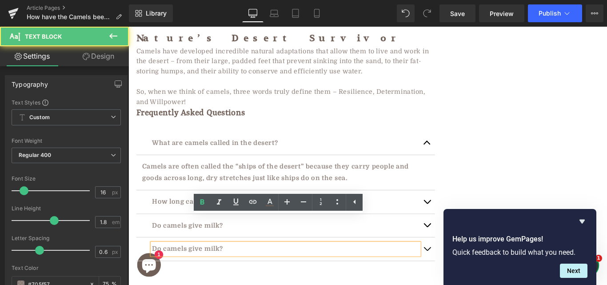
click at [182, 270] on p "Do camels give milk?" at bounding box center [305, 276] width 300 height 13
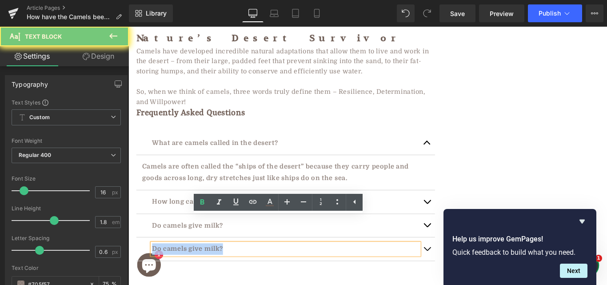
click at [182, 270] on p "Do camels give milk?" at bounding box center [305, 276] width 300 height 13
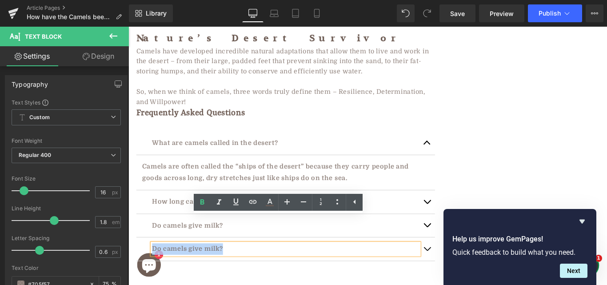
paste div
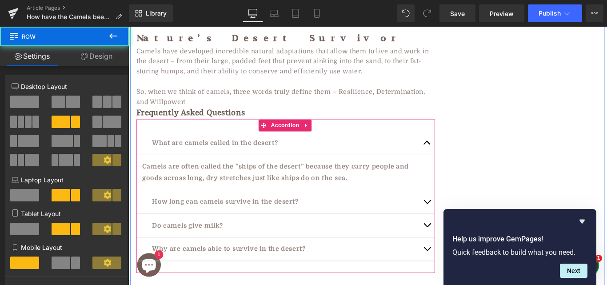
click at [464, 278] on span "button" at bounding box center [464, 278] width 0 height 0
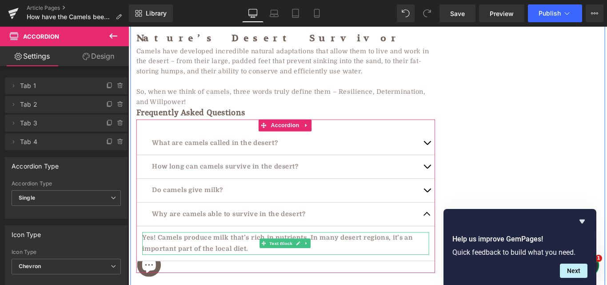
click at [191, 258] on p "Yes! Camels produce milk that’s rich in nutrients. In many desert regions, it’s…" at bounding box center [305, 271] width 322 height 26
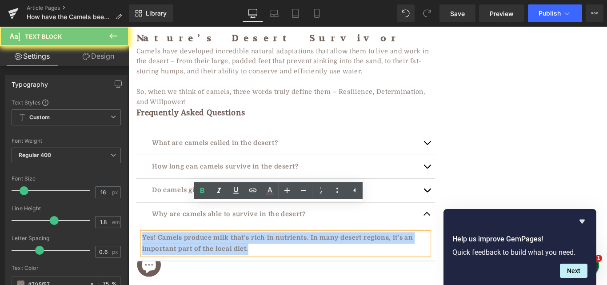
click at [191, 258] on p "Yes! Camels produce milk that’s rich in nutrients. In many desert regions, it’s…" at bounding box center [305, 271] width 322 height 26
paste div
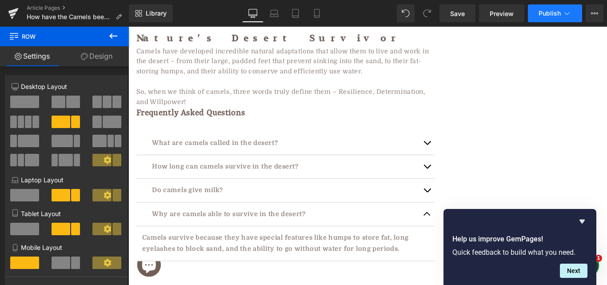
click at [546, 19] on button "Publish" at bounding box center [555, 13] width 54 height 18
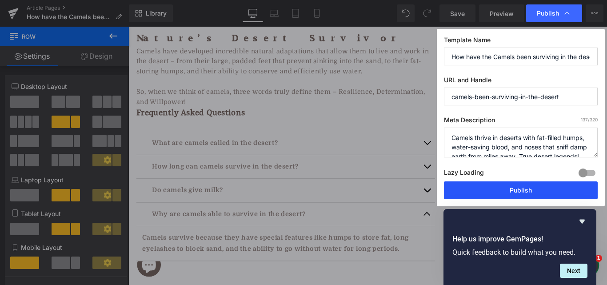
click at [512, 190] on button "Publish" at bounding box center [521, 190] width 154 height 18
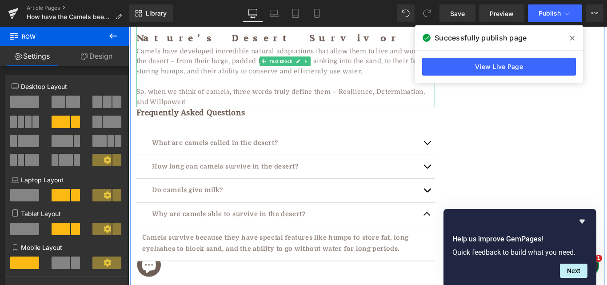
click at [147, 96] on span "So, when we think of camels, three words truly define them – Resilience, Determ…" at bounding box center [299, 106] width 324 height 20
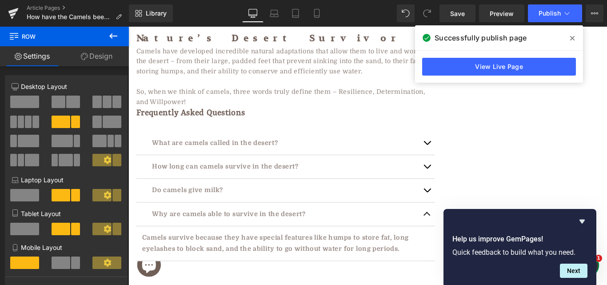
click at [112, 38] on icon at bounding box center [113, 35] width 8 height 5
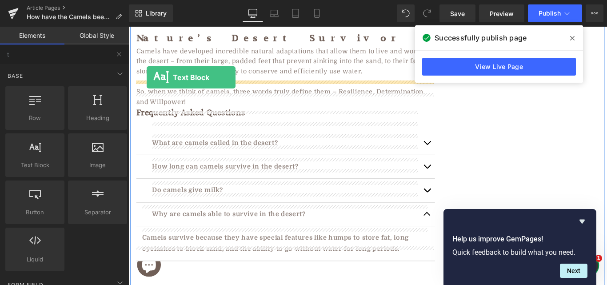
drag, startPoint x: 163, startPoint y: 188, endPoint x: 149, endPoint y: 83, distance: 105.3
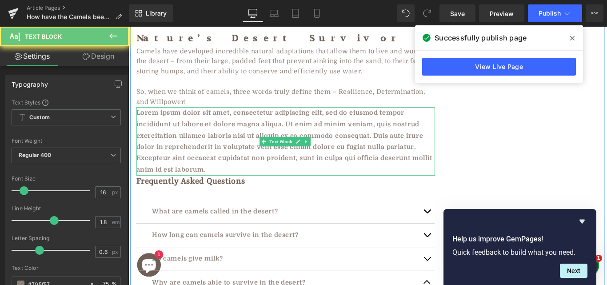
click at [172, 117] on p "Lorem ipsum dolor sit amet, consectetur adipiscing elit, sed do eiusmod tempor …" at bounding box center [304, 155] width 335 height 77
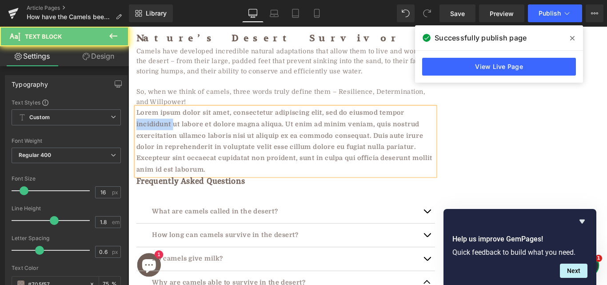
click at [172, 117] on p "Lorem ipsum dolor sit amet, consectetur adipiscing elit, sed do eiusmod tempor …" at bounding box center [304, 155] width 335 height 77
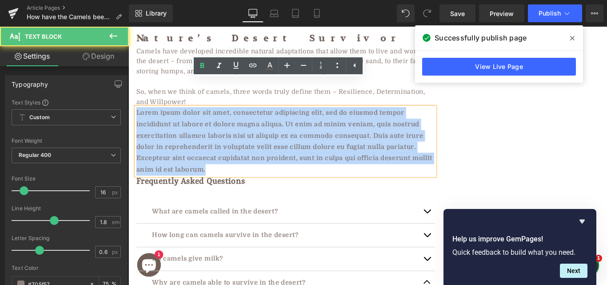
click at [172, 117] on p "Lorem ipsum dolor sit amet, consectetur adipiscing elit, sed do eiusmod tempor …" at bounding box center [304, 155] width 335 height 77
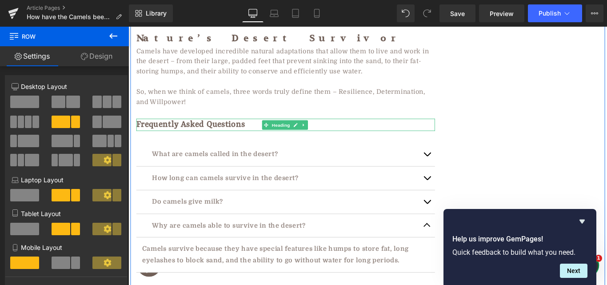
click at [247, 131] on strong "Frequently Asked Questions" at bounding box center [198, 136] width 122 height 11
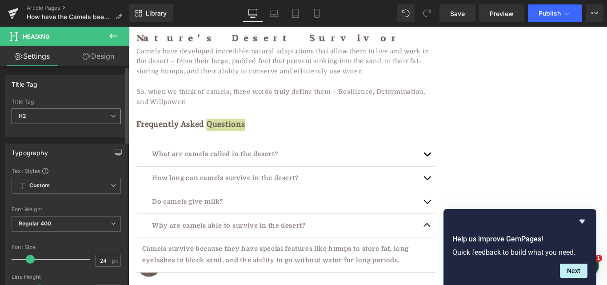
click at [79, 121] on span "H2" at bounding box center [66, 116] width 109 height 16
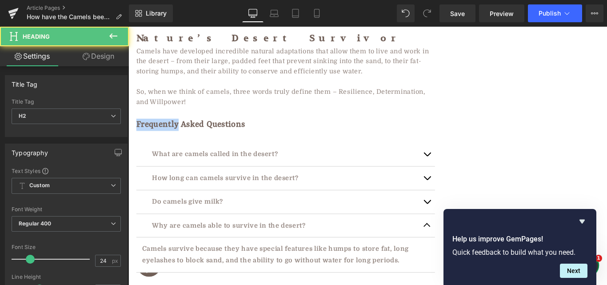
click at [174, 131] on strong "Frequently Asked Questions" at bounding box center [198, 136] width 122 height 11
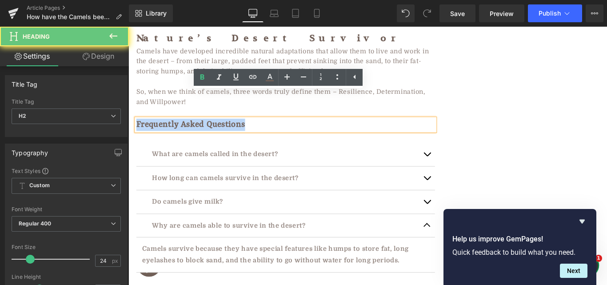
click at [174, 131] on strong "Frequently Asked Questions" at bounding box center [198, 136] width 122 height 11
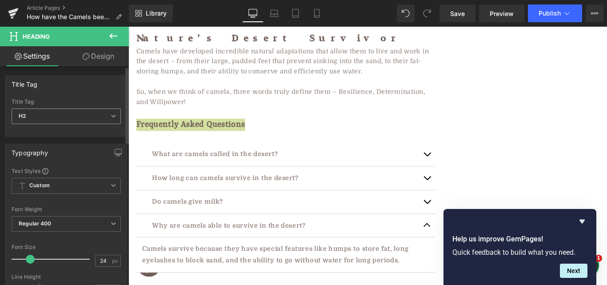
click at [38, 120] on span "H2" at bounding box center [66, 116] width 109 height 16
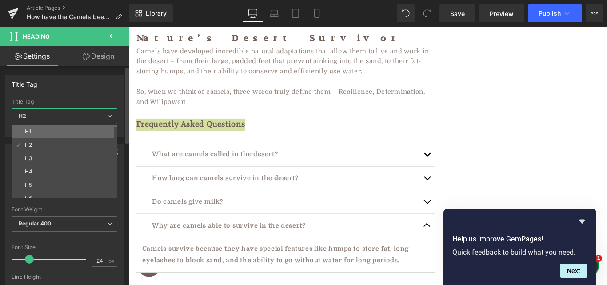
click at [41, 132] on li "H1" at bounding box center [67, 131] width 110 height 13
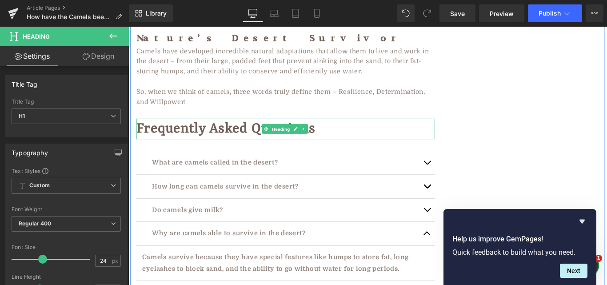
click at [226, 133] on strong "Frequently Asked Questions" at bounding box center [237, 142] width 201 height 18
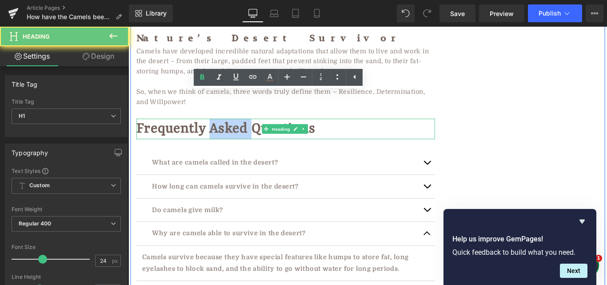
click at [226, 133] on strong "Frequently Asked Questions" at bounding box center [237, 142] width 201 height 18
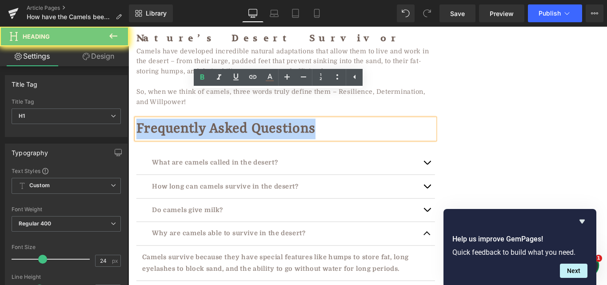
click at [226, 133] on strong "Frequently Asked Questions" at bounding box center [237, 142] width 201 height 18
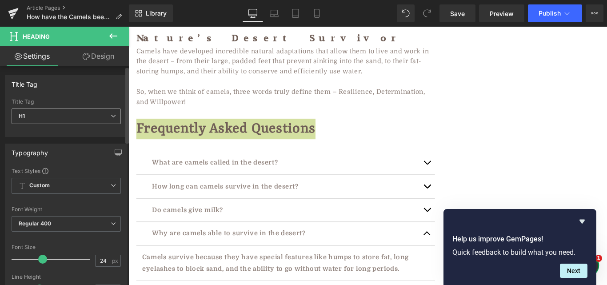
click at [84, 118] on span "H1" at bounding box center [66, 116] width 109 height 16
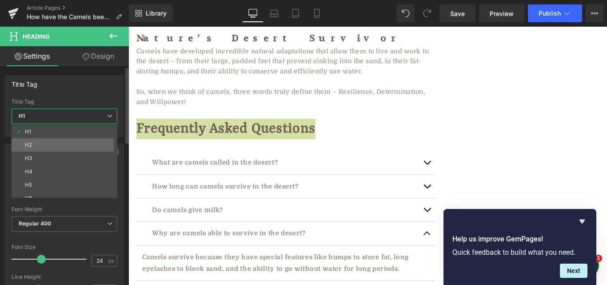
click at [47, 142] on li "H2" at bounding box center [67, 144] width 110 height 13
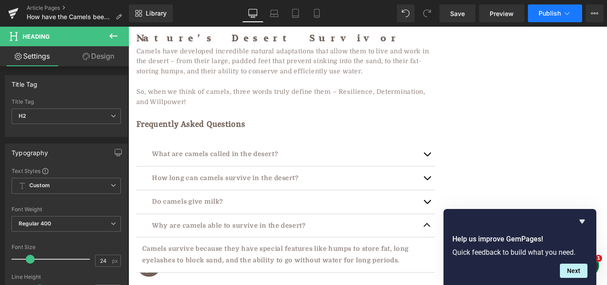
click at [551, 22] on button "Publish" at bounding box center [555, 13] width 54 height 18
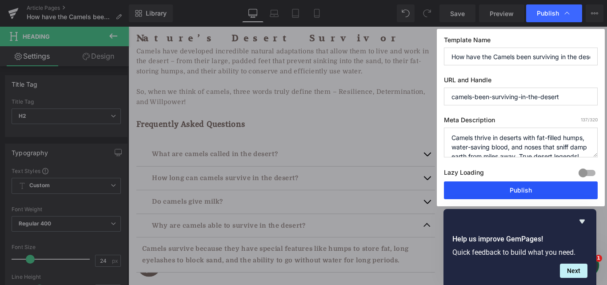
click at [562, 191] on button "Publish" at bounding box center [521, 190] width 154 height 18
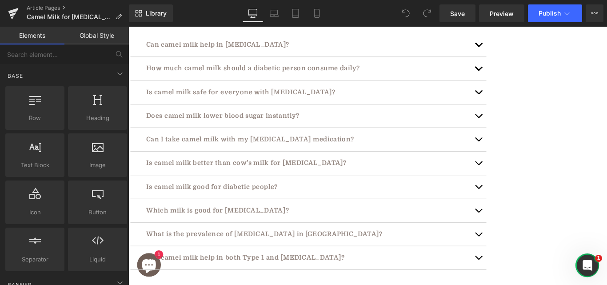
scroll to position [3330, 0]
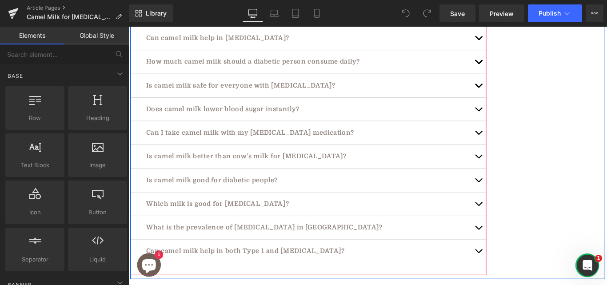
click at [276, 266] on div "Can camel milk help in both Type 1 and Type 2 diabetes? Text Block" at bounding box center [331, 279] width 400 height 27
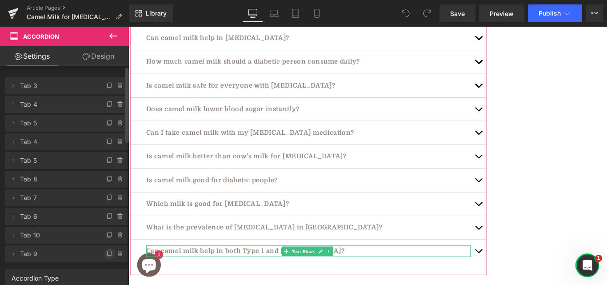
click at [107, 255] on icon at bounding box center [109, 254] width 4 height 4
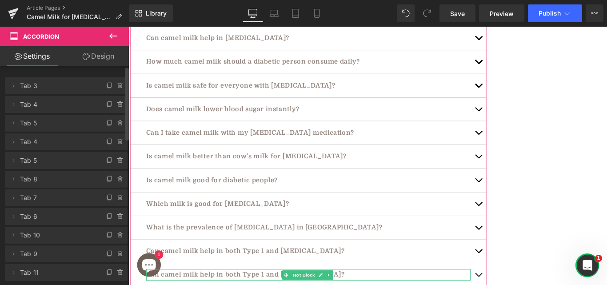
click at [91, 271] on li "Delete Cancel Tab 11 Tab 11 #FFFFFF" at bounding box center [66, 272] width 123 height 17
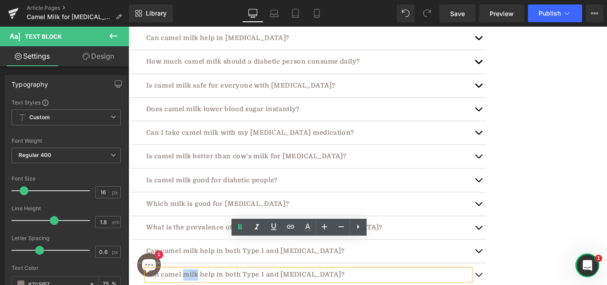
paste div
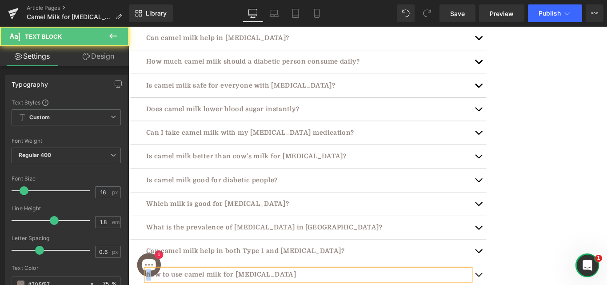
drag, startPoint x: 151, startPoint y: 271, endPoint x: 142, endPoint y: 271, distance: 9.3
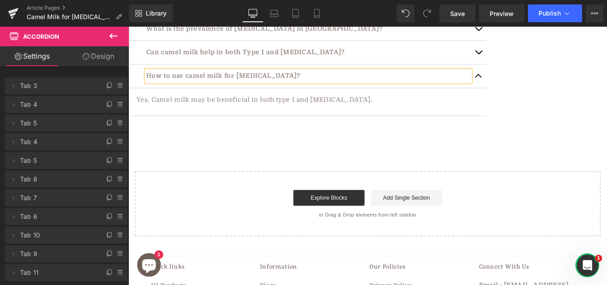
scroll to position [3510, 0]
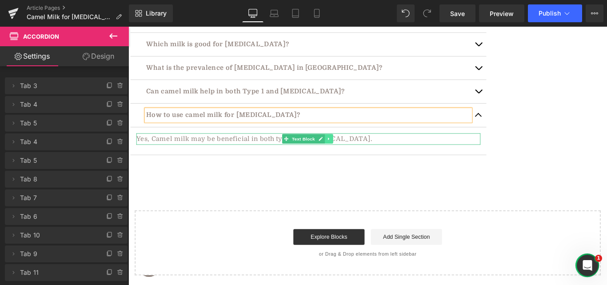
click at [352, 150] on icon at bounding box center [353, 152] width 5 height 5
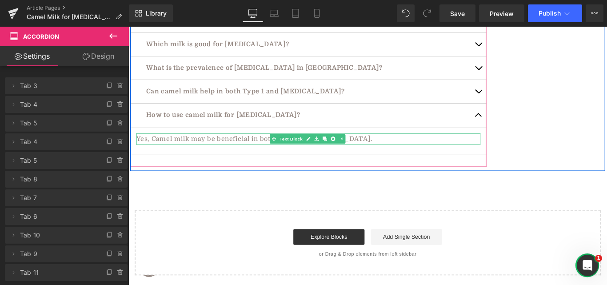
click at [202, 146] on div "Yes, Camel milk may be beneficial in both type 1 and type 2 diabetes." at bounding box center [330, 152] width 386 height 13
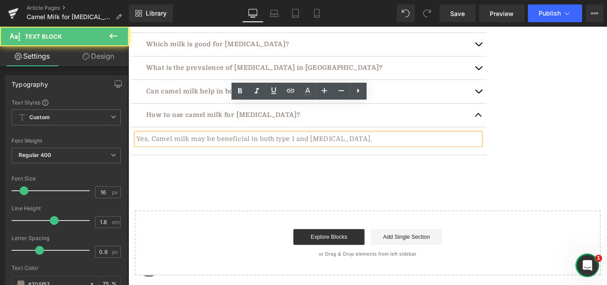
click at [268, 146] on div "Yes, Camel milk may be beneficial in both type 1 and type 2 diabetes." at bounding box center [330, 152] width 386 height 13
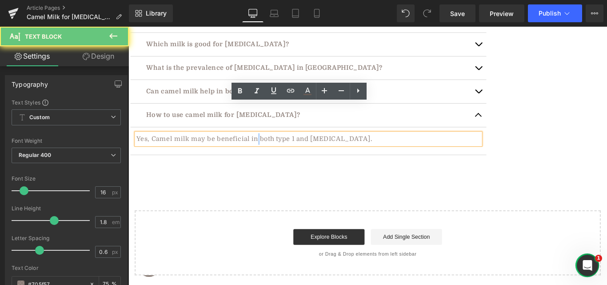
click at [268, 146] on div "Yes, Camel milk may be beneficial in both type 1 and type 2 diabetes." at bounding box center [330, 152] width 386 height 13
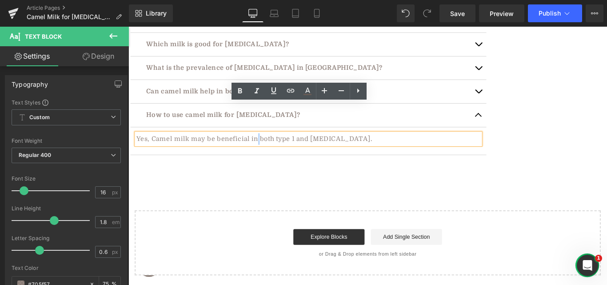
click at [268, 146] on div "Yes, Camel milk may be beneficial in both type 1 and type 2 diabetes." at bounding box center [330, 152] width 386 height 13
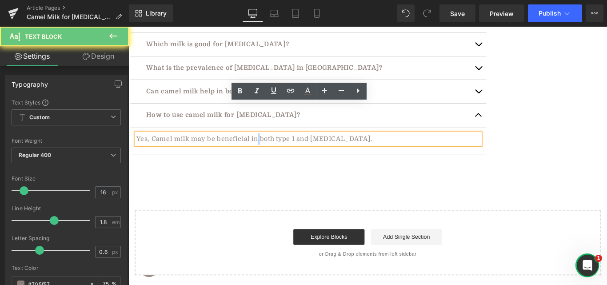
click at [268, 146] on div "Yes, Camel milk may be beneficial in both type 1 and type 2 diabetes." at bounding box center [330, 152] width 386 height 13
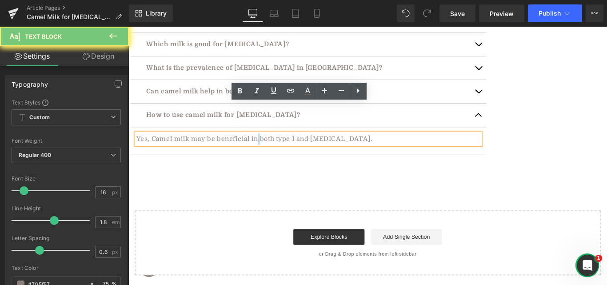
click at [268, 146] on div "Yes, Camel milk may be beneficial in both type 1 and type 2 diabetes." at bounding box center [330, 152] width 386 height 13
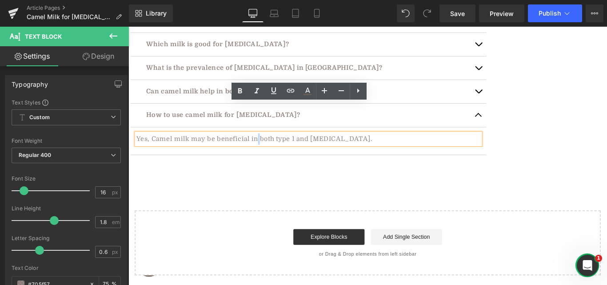
paste div
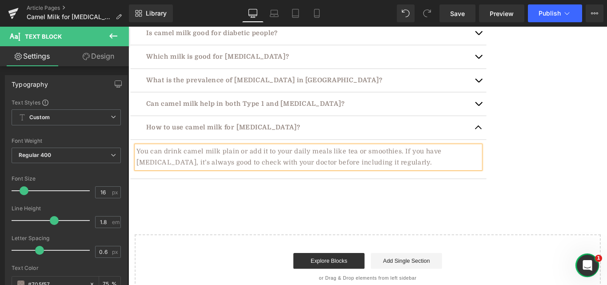
scroll to position [3502, 0]
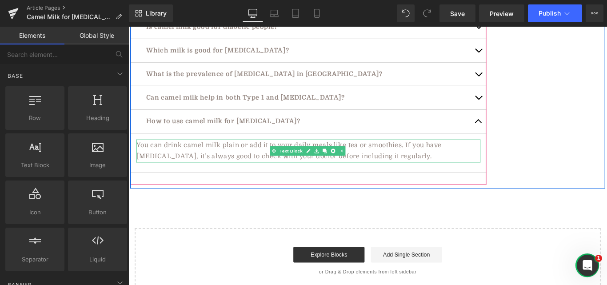
click at [402, 153] on div "You can drink camel milk plain or add it to your daily meals like tea or smooth…" at bounding box center [330, 166] width 386 height 26
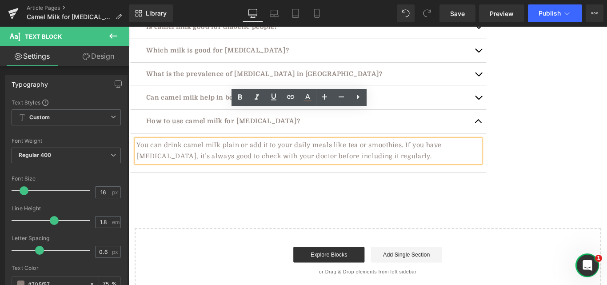
click at [350, 153] on div "You can drink camel milk plain or add it to your daily meals like tea or smooth…" at bounding box center [330, 166] width 386 height 26
click at [371, 153] on div "You can drink camel milk plain or add it to your daily meals like tea or smooth…" at bounding box center [330, 166] width 386 height 26
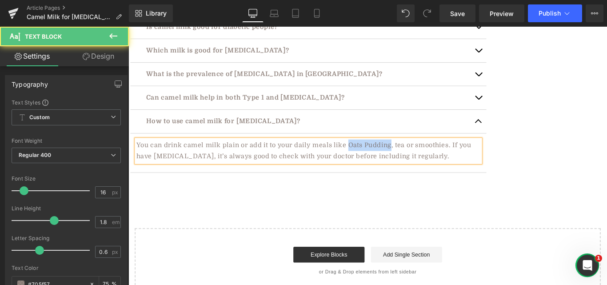
drag, startPoint x: 371, startPoint y: 125, endPoint x: 418, endPoint y: 131, distance: 47.5
click at [418, 153] on div "You can drink camel milk plain or add it to your daily meals like Oats Pudding,…" at bounding box center [330, 166] width 386 height 26
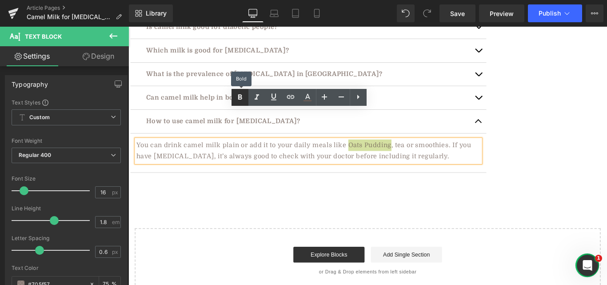
click at [242, 95] on icon at bounding box center [239, 97] width 11 height 11
drag, startPoint x: 372, startPoint y: 127, endPoint x: 421, endPoint y: 129, distance: 49.3
click at [421, 153] on div "You can drink camel milk plain or add it to your daily meals like Oats Pudding …" at bounding box center [330, 166] width 386 height 26
click at [290, 99] on icon at bounding box center [290, 96] width 11 height 11
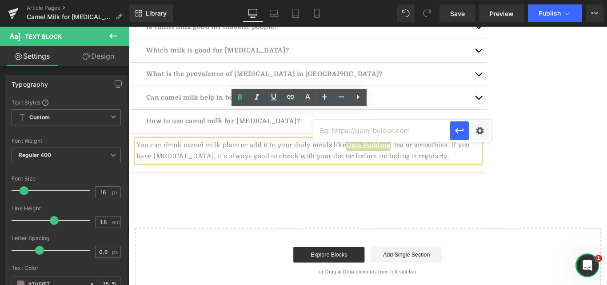
click at [367, 132] on input "text" at bounding box center [381, 130] width 137 height 22
paste input "https://aadvikfoods.com/blogs/recipes/oats-pudding-with-date-caramel"
type input "https://aadvikfoods.com/blogs/recipes/oats-pudding-with-date-caramel"
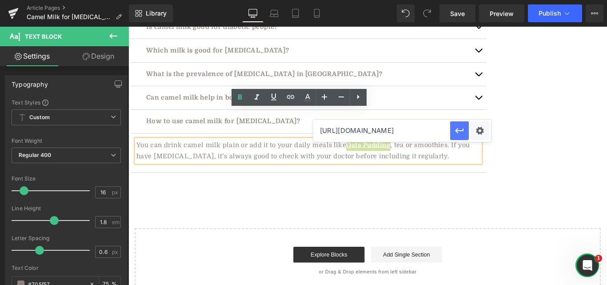
click at [462, 130] on icon "button" at bounding box center [459, 130] width 11 height 11
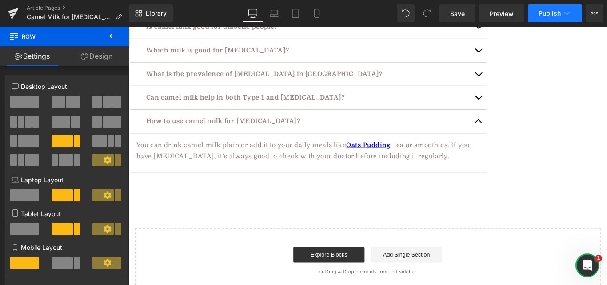
click at [542, 11] on span "Publish" at bounding box center [549, 13] width 22 height 7
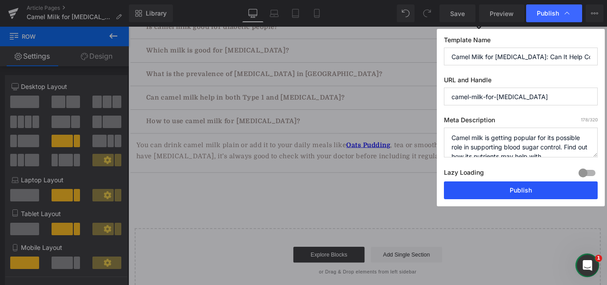
click at [491, 188] on button "Publish" at bounding box center [521, 190] width 154 height 18
